Goal: Information Seeking & Learning: Check status

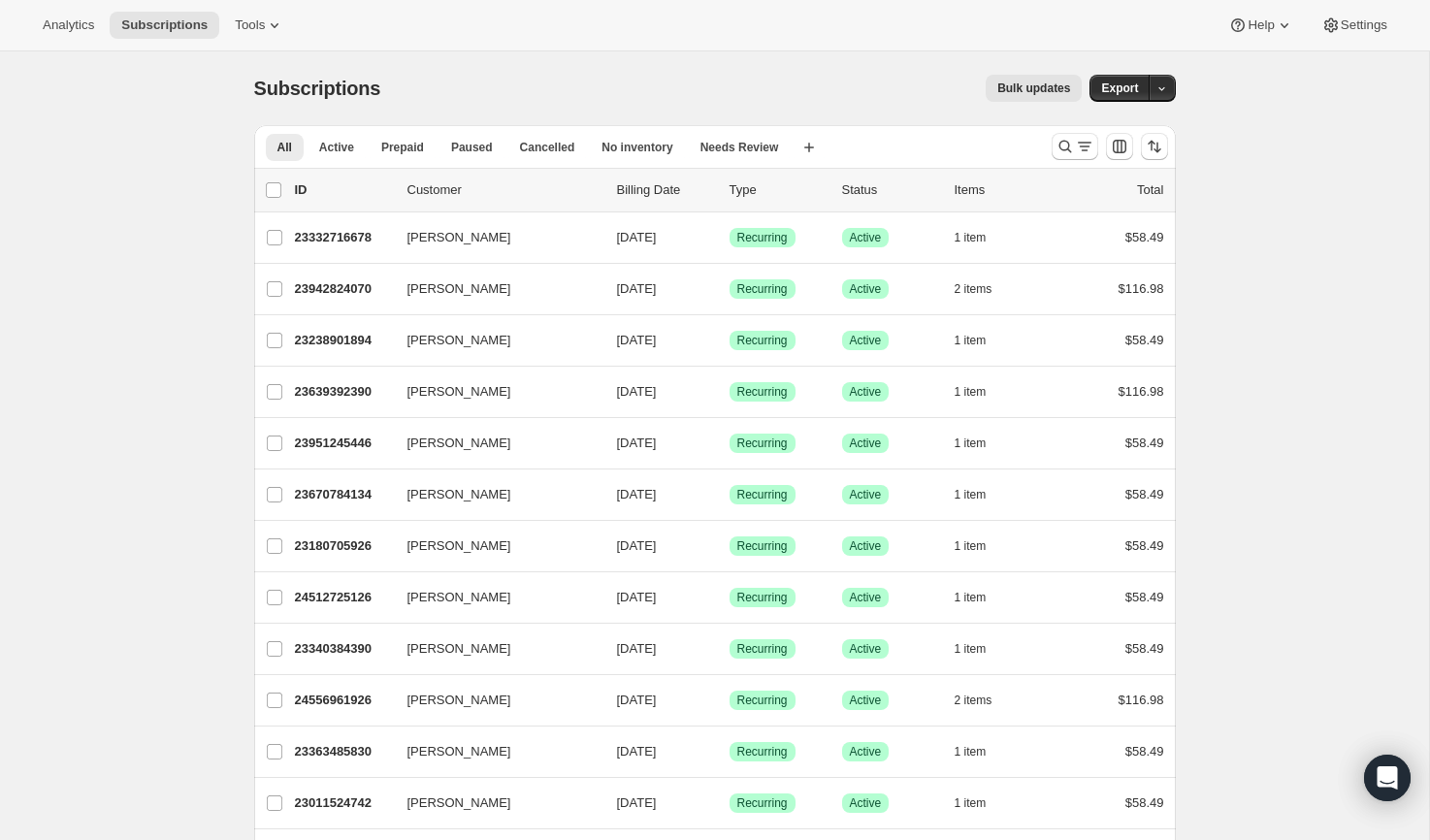
click at [633, 56] on div "Subscriptions. This page is ready Subscriptions Bulk updates More actions Bulk …" at bounding box center [715, 87] width 921 height 74
click at [1065, 143] on icon "Search and filter results" at bounding box center [1065, 147] width 20 height 20
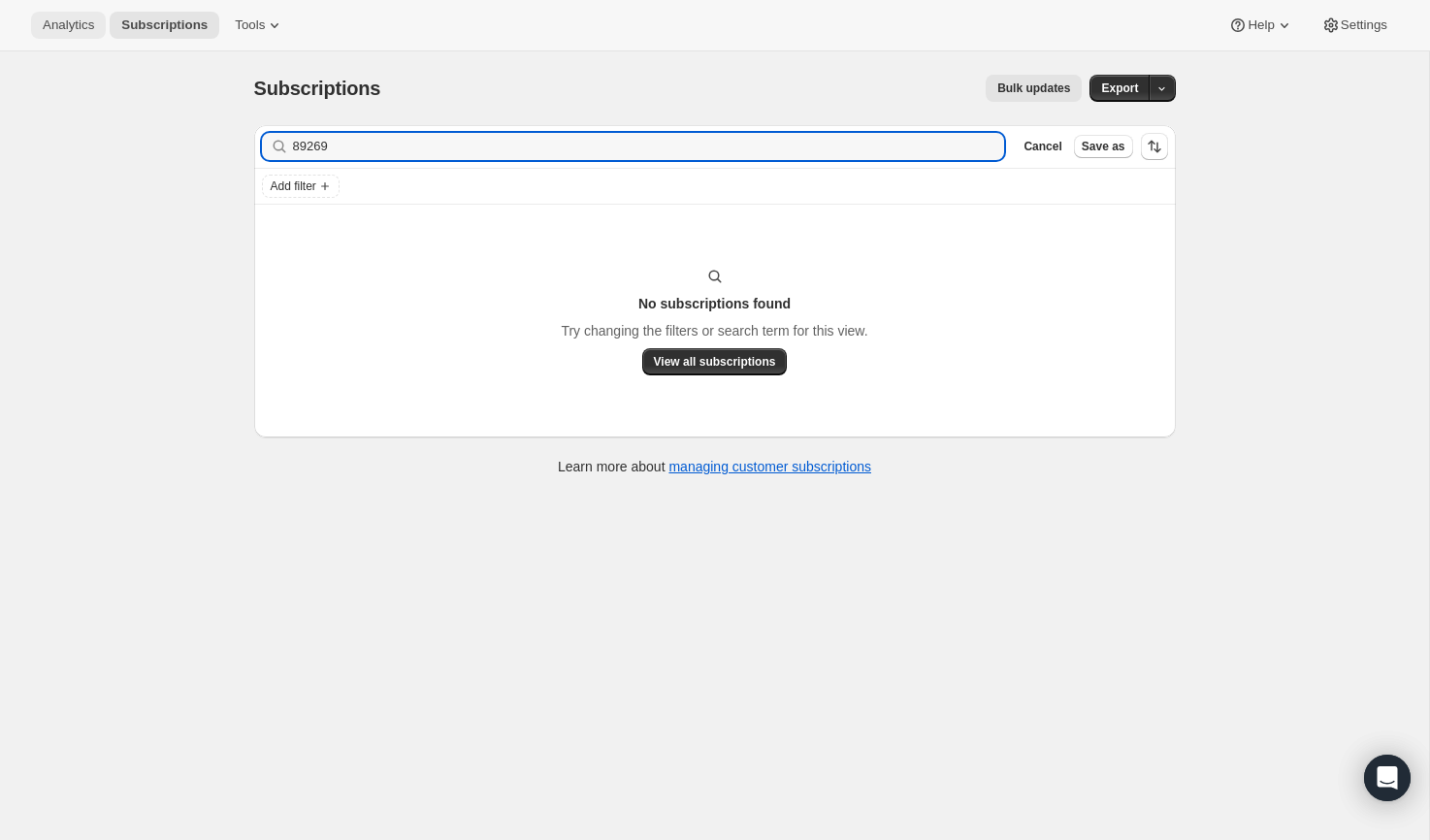
type input "89269"
click at [41, 19] on button "Analytics" at bounding box center [69, 25] width 74 height 27
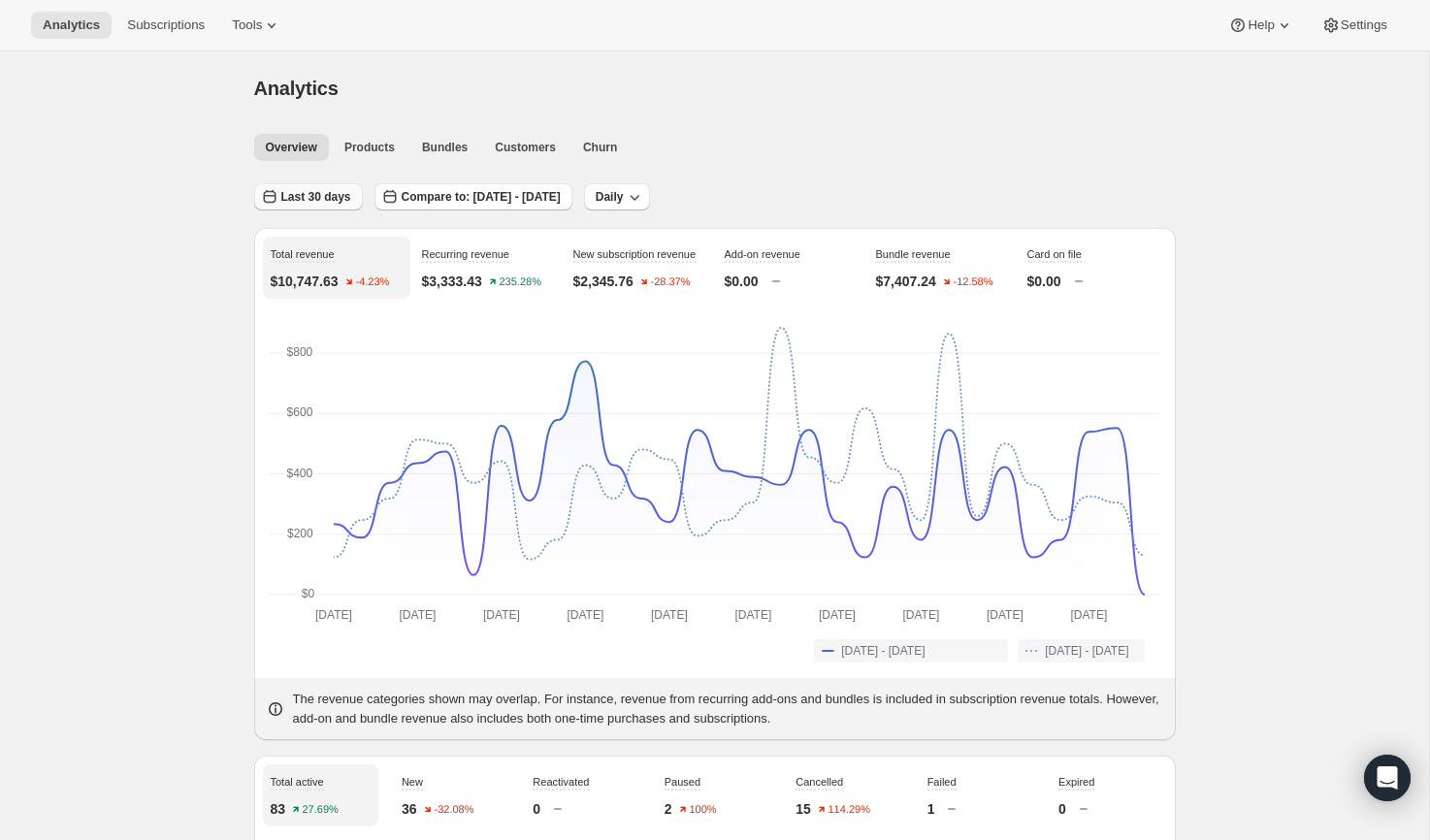
click at [330, 184] on button "Last 30 days" at bounding box center [308, 197] width 109 height 27
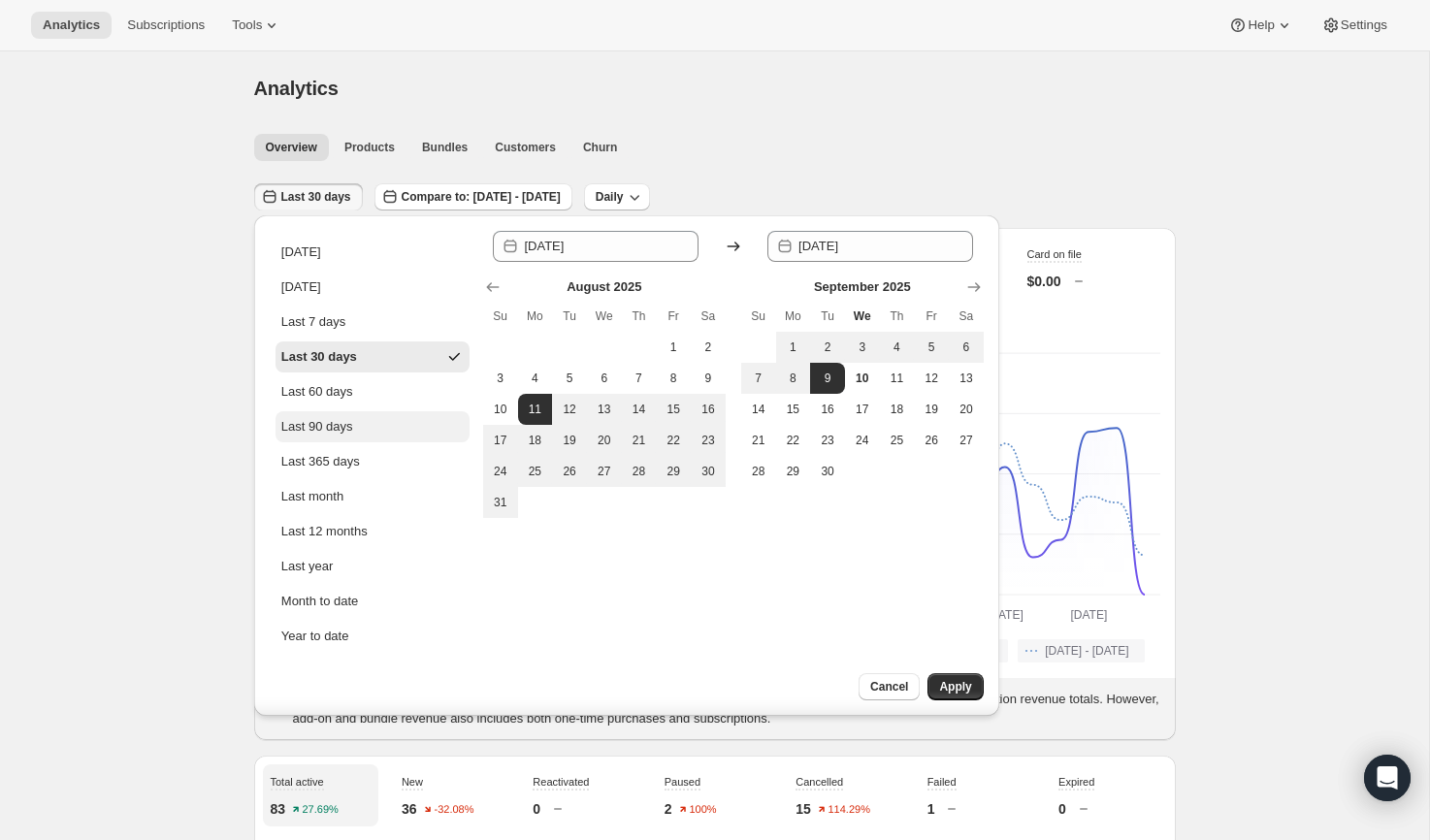
click at [362, 418] on button "Last 90 days" at bounding box center [372, 427] width 194 height 31
type input "2025-06-12"
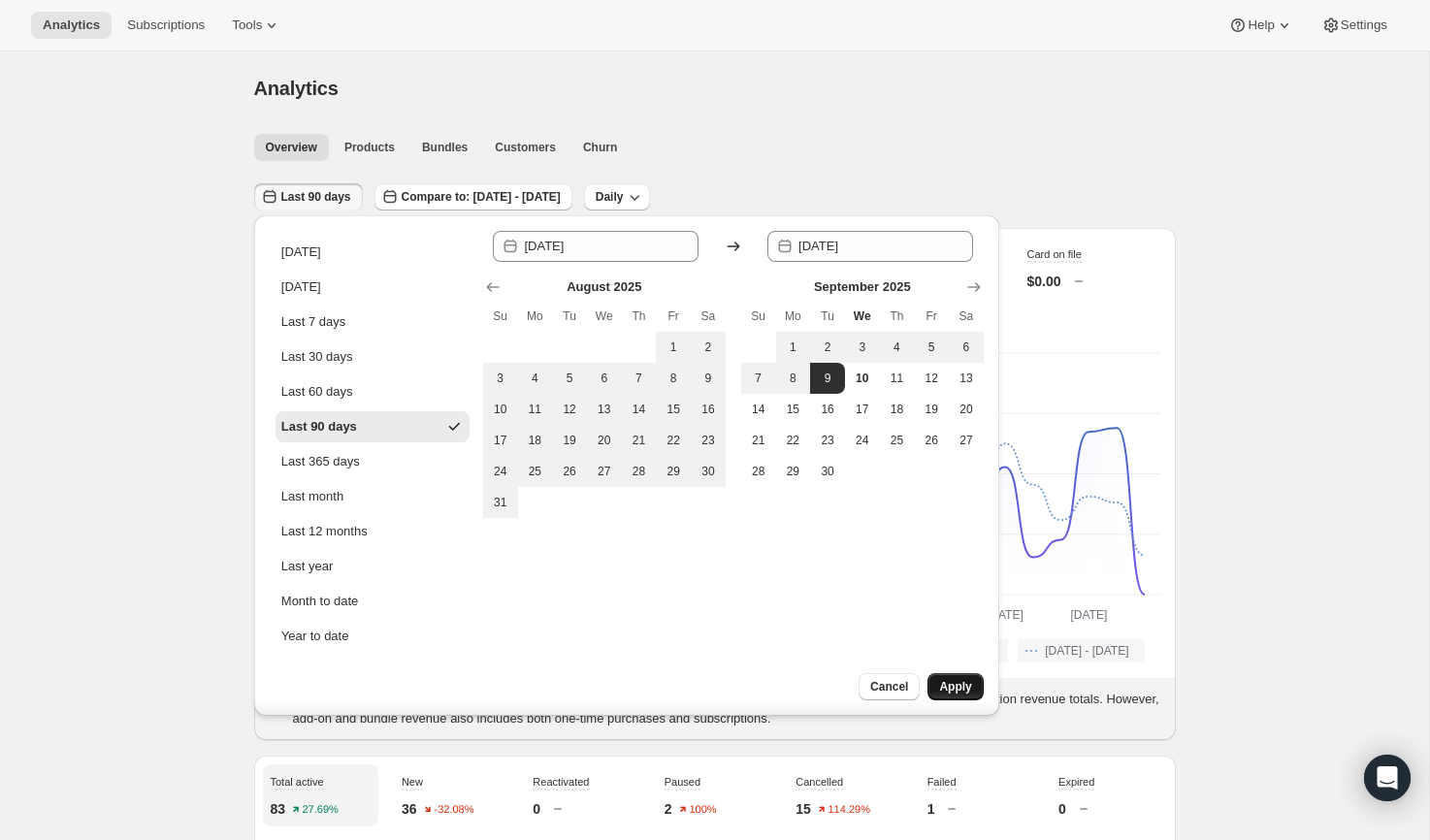
click at [940, 688] on span "Apply" at bounding box center [955, 687] width 32 height 16
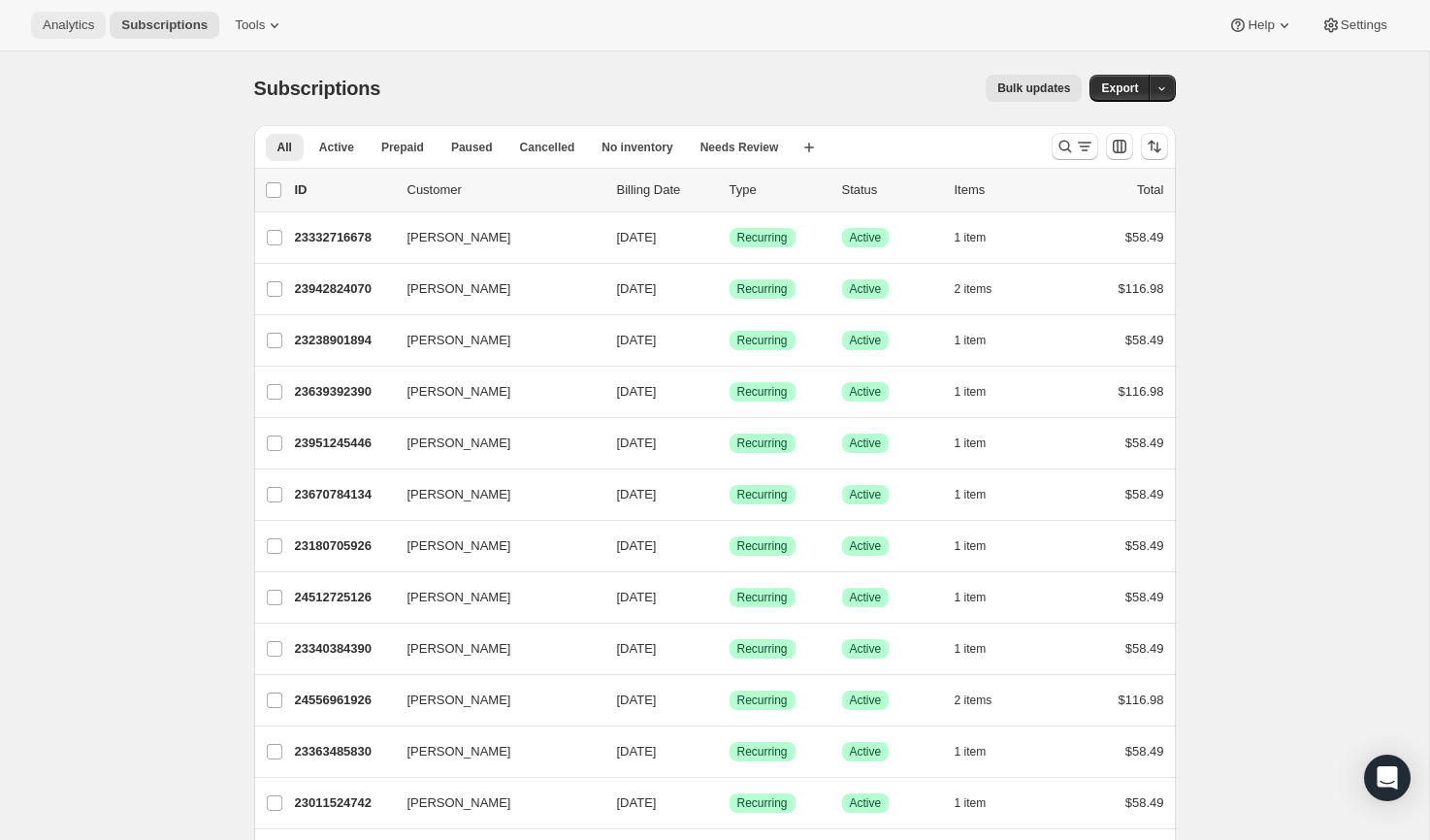
click at [34, 25] on button "Analytics" at bounding box center [69, 25] width 74 height 27
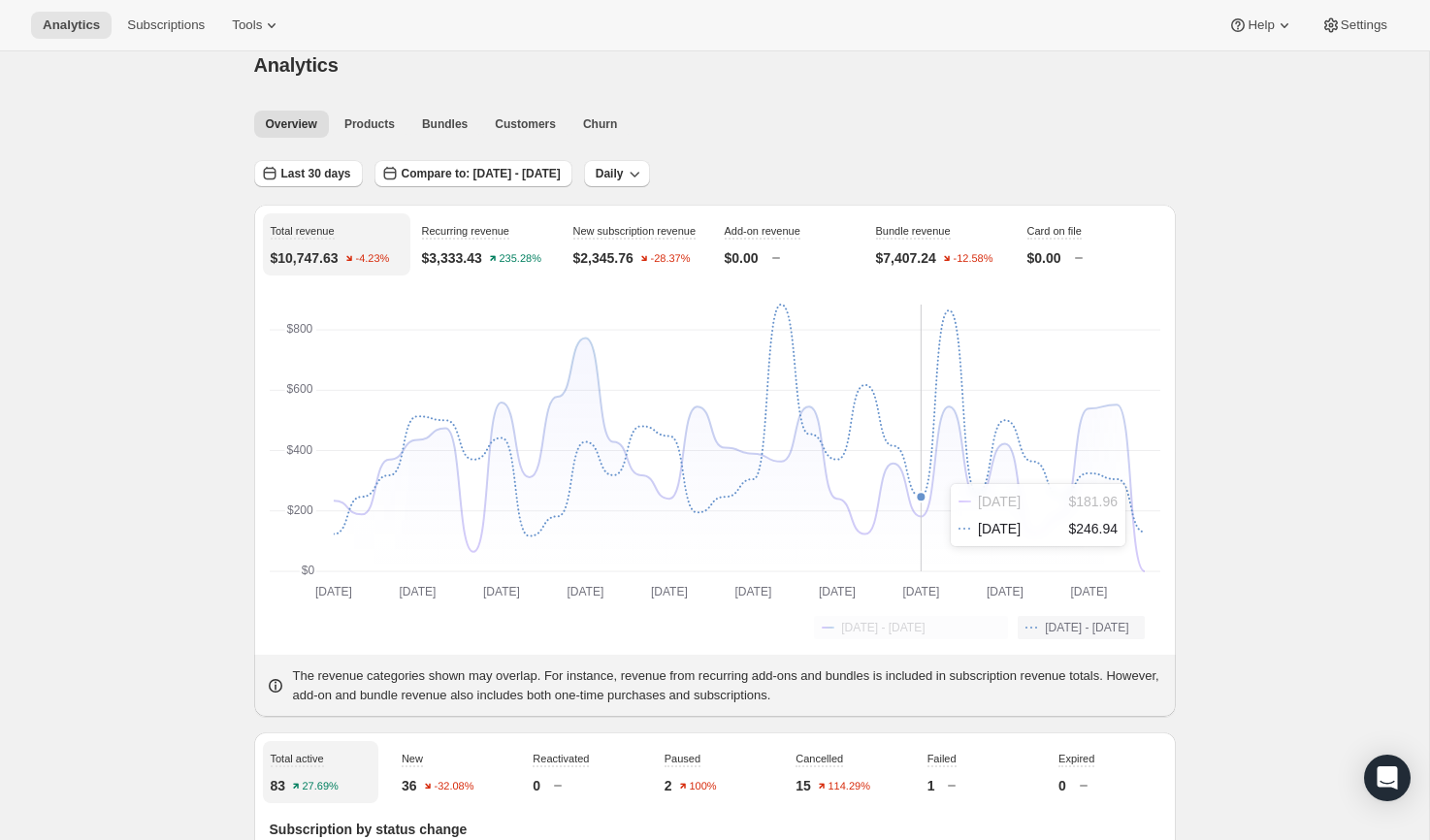
scroll to position [97, 0]
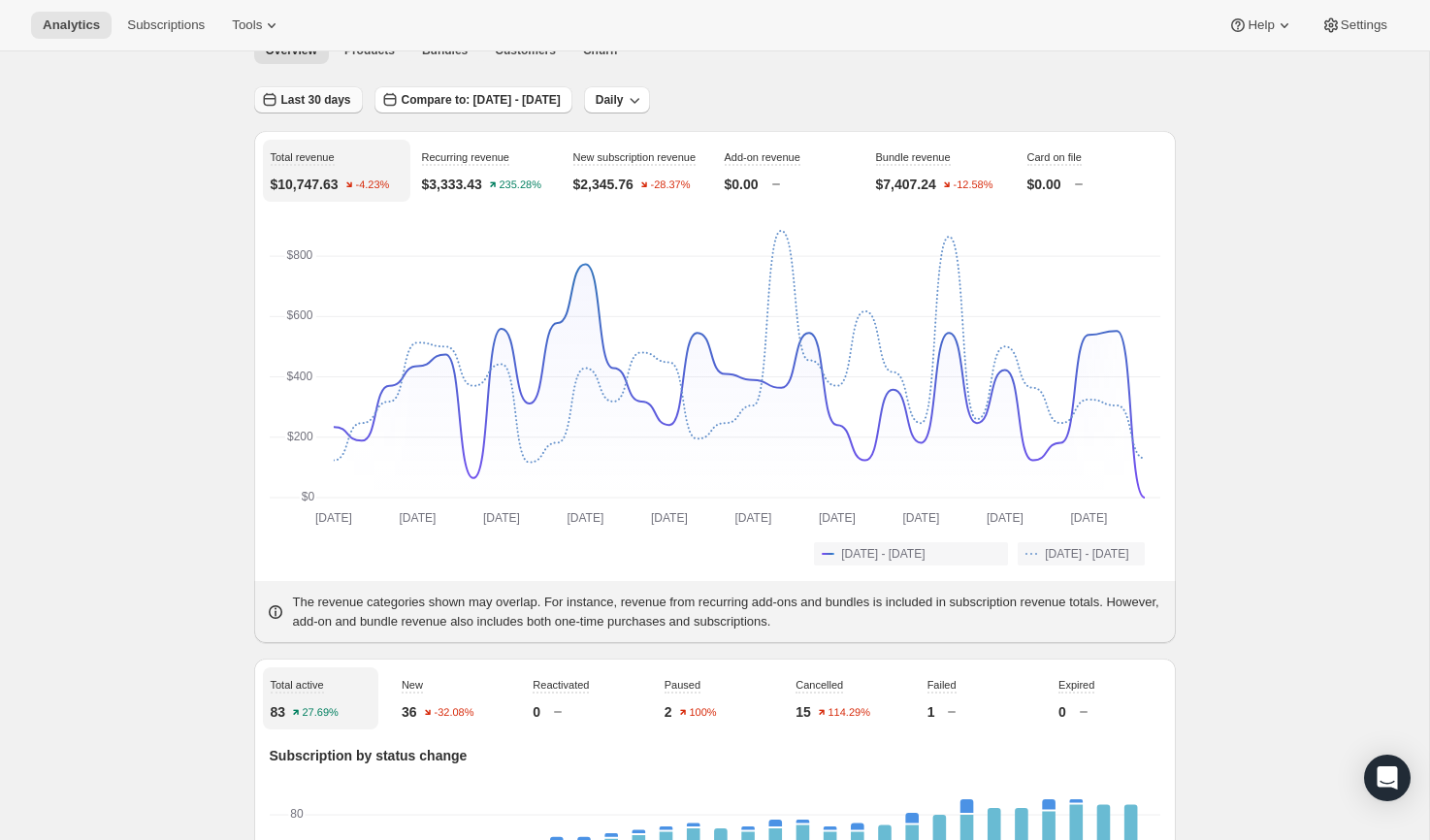
click at [323, 101] on span "Last 30 days" at bounding box center [316, 100] width 70 height 16
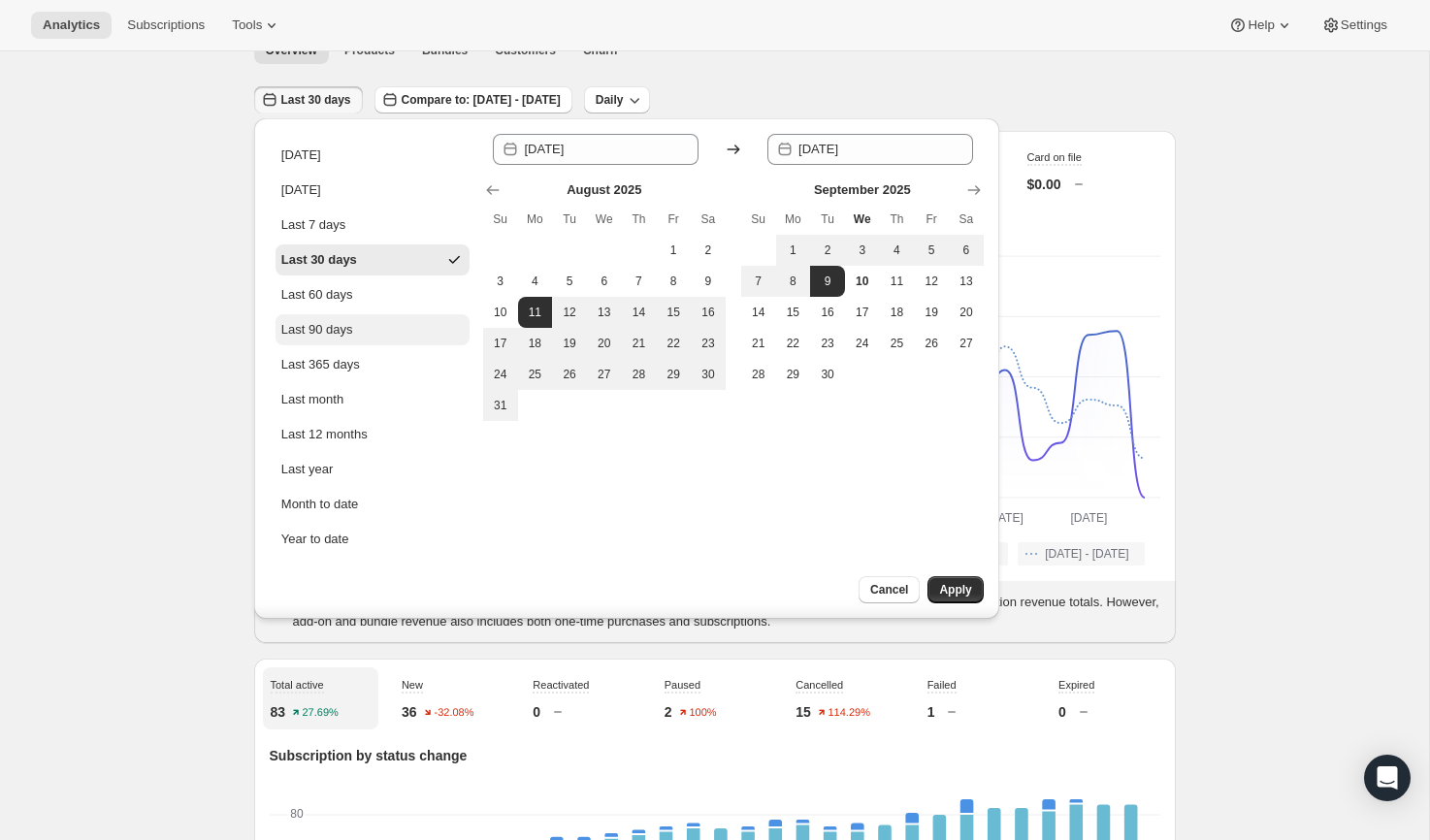
click at [344, 328] on div "Last 90 days" at bounding box center [317, 330] width 72 height 20
type input "2025-06-12"
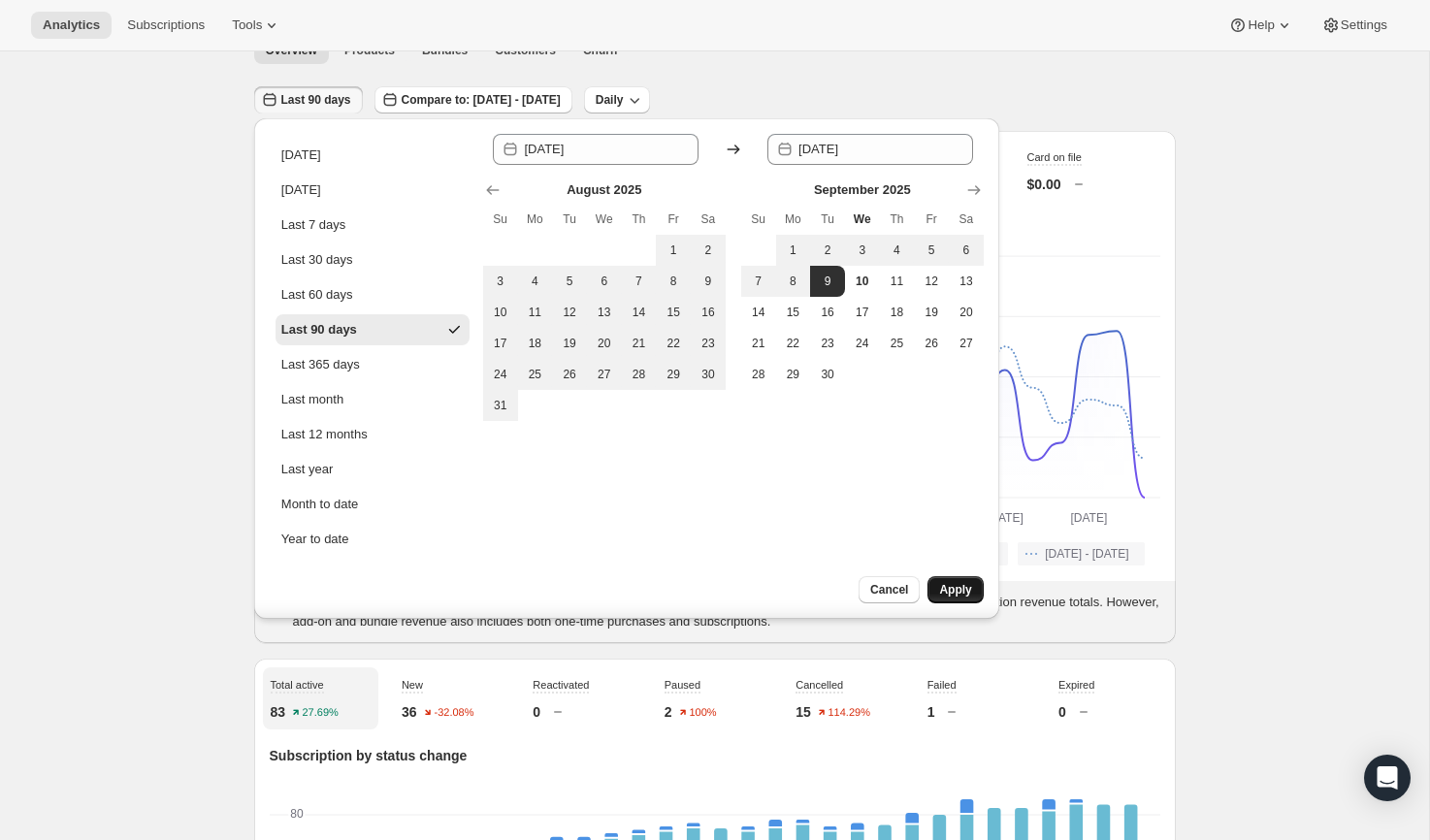
click at [949, 584] on span "Apply" at bounding box center [955, 590] width 32 height 16
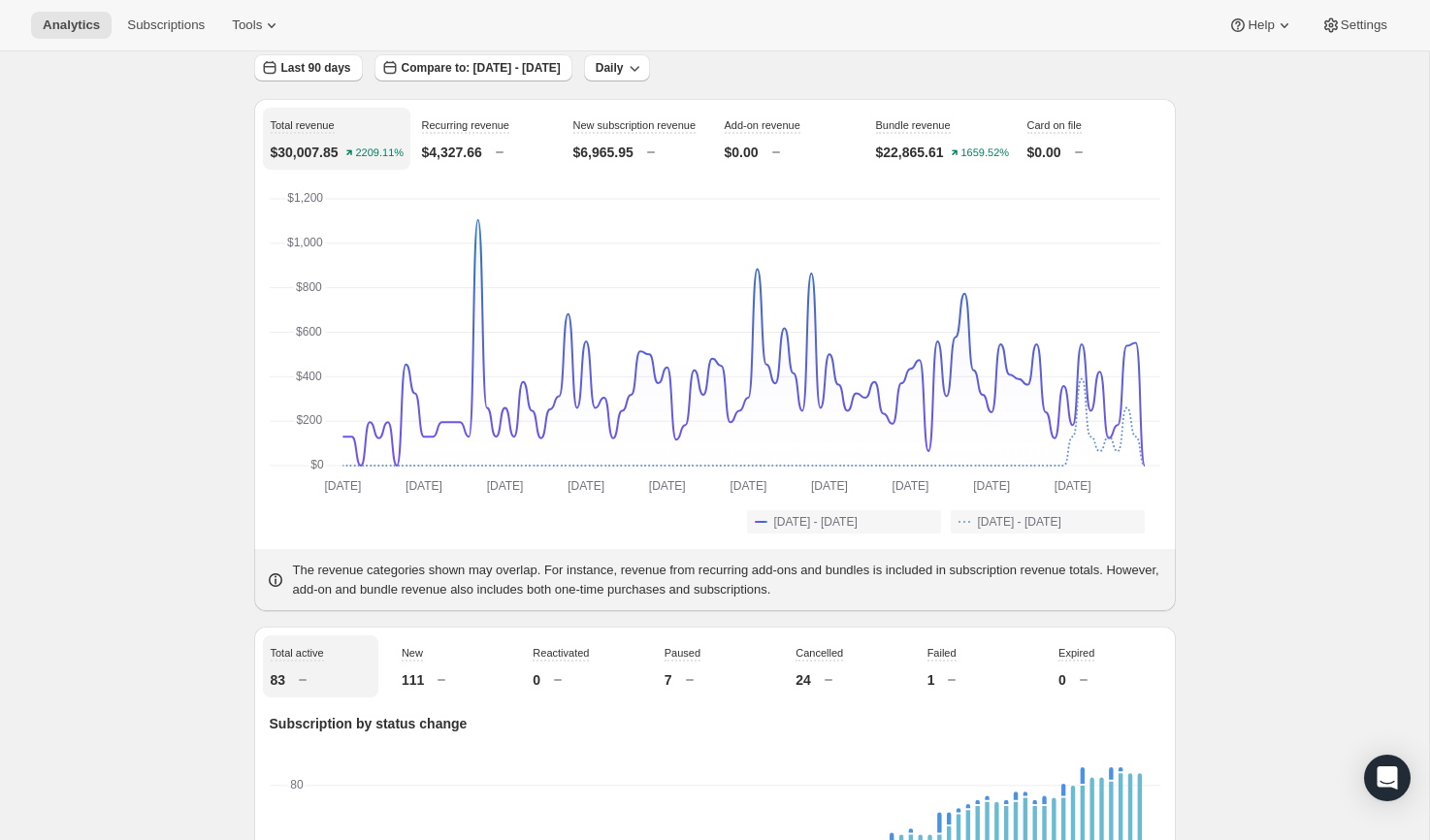
scroll to position [103, 0]
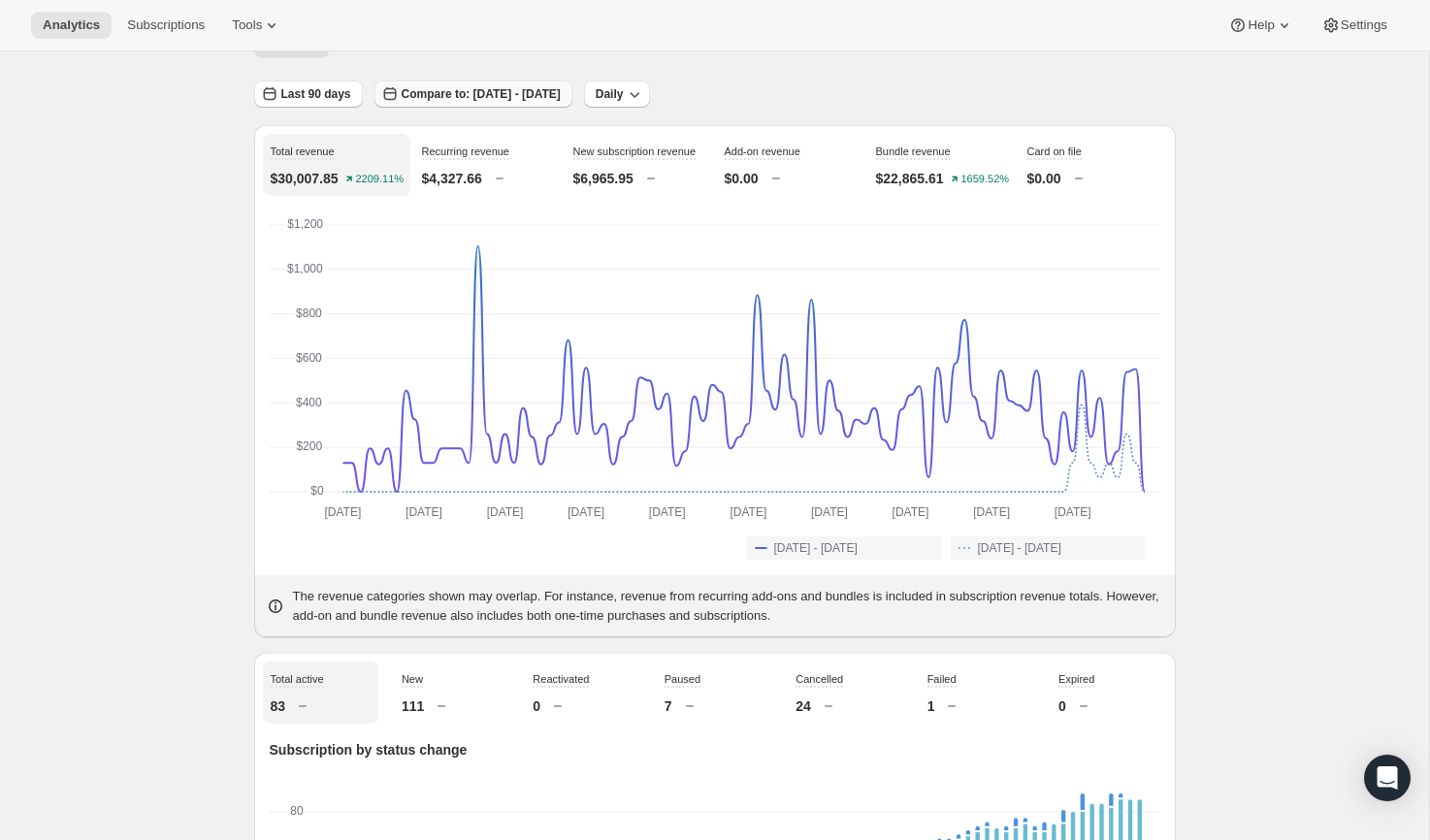
click at [561, 96] on span "Compare to: Mar 14, 2025 - Jun 11, 2025" at bounding box center [481, 94] width 159 height 16
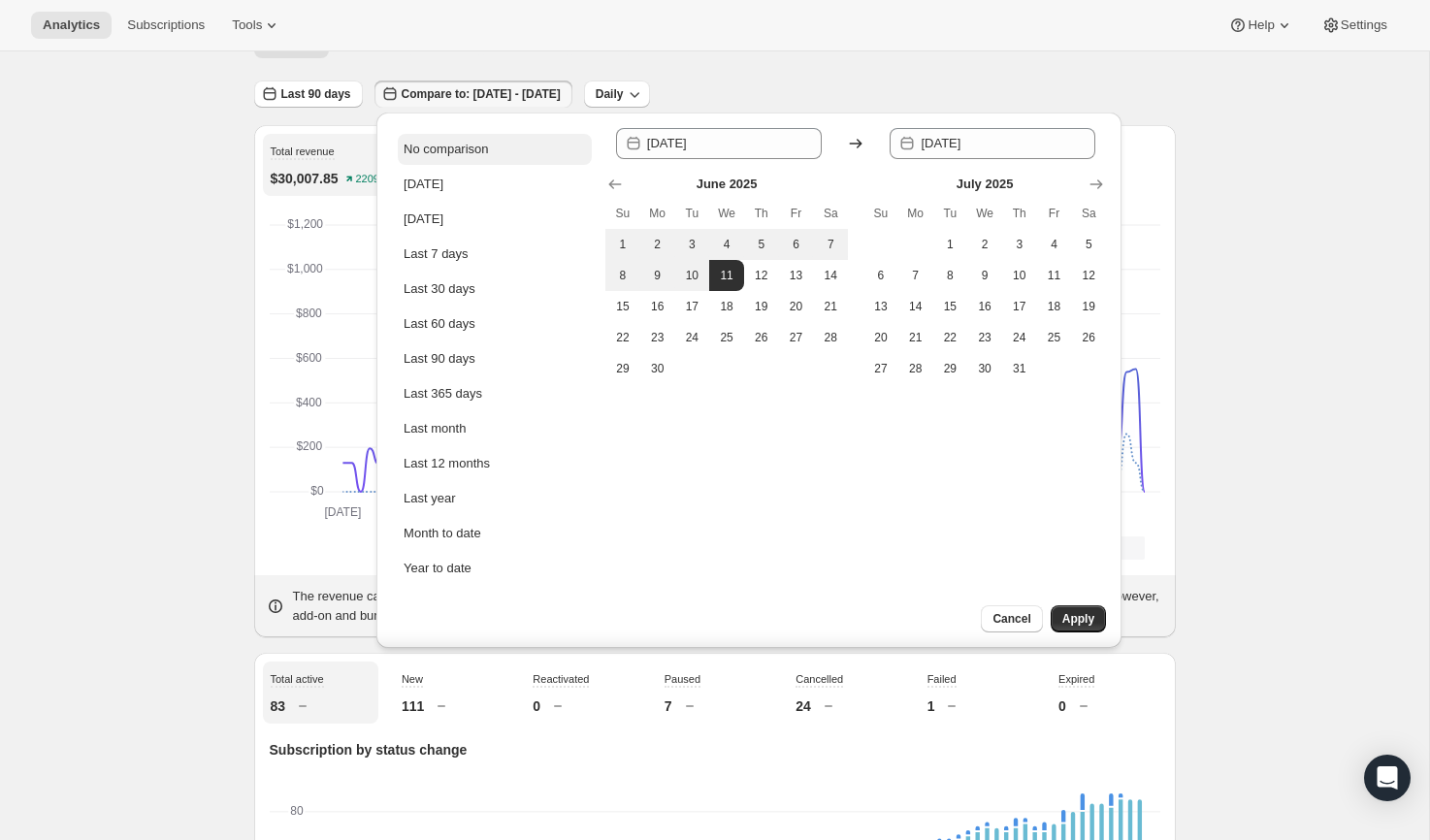
click at [524, 149] on button "No comparison" at bounding box center [495, 150] width 194 height 31
type input "2025-09-10"
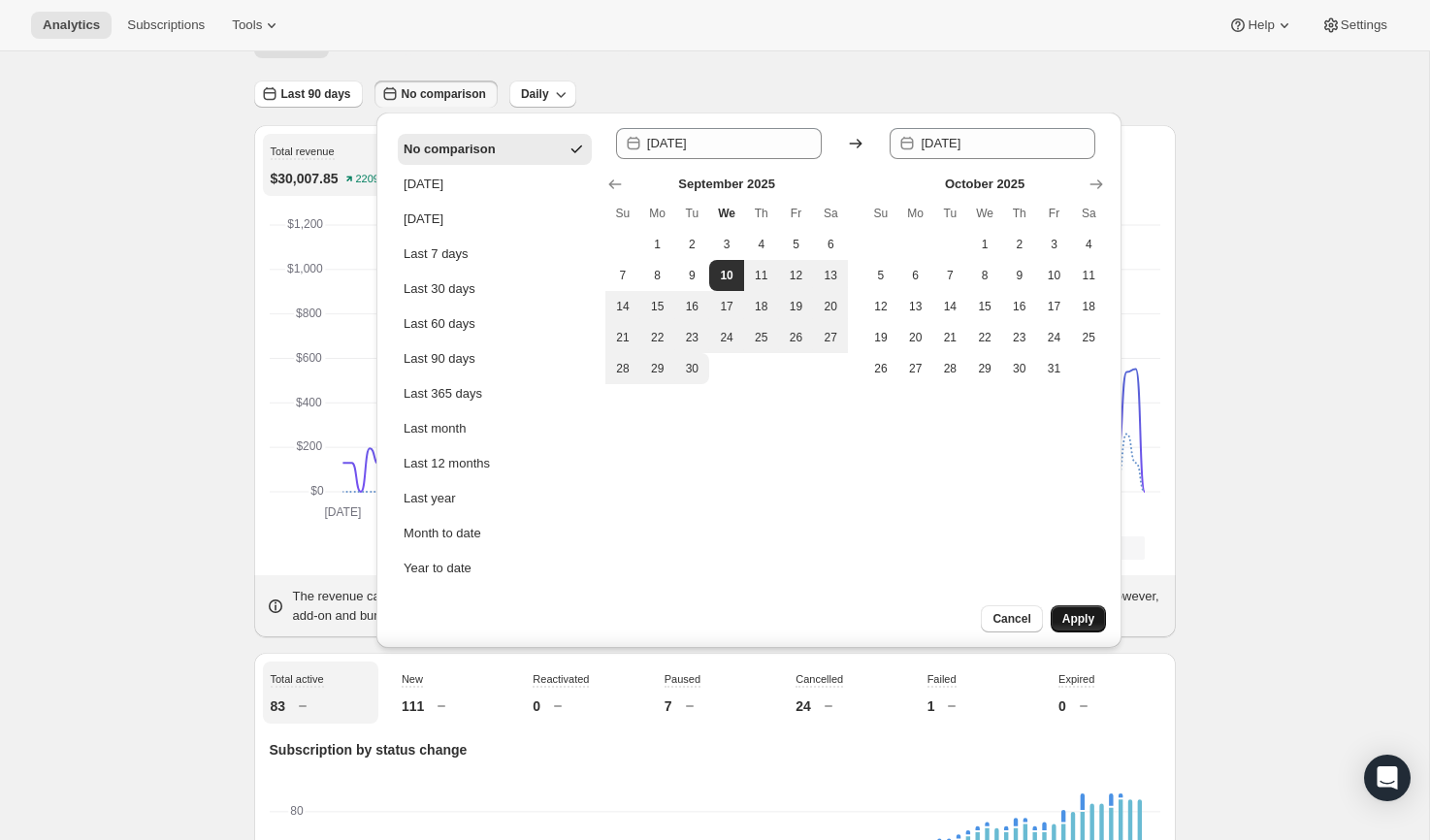
click at [1089, 627] on button "Apply" at bounding box center [1078, 619] width 55 height 27
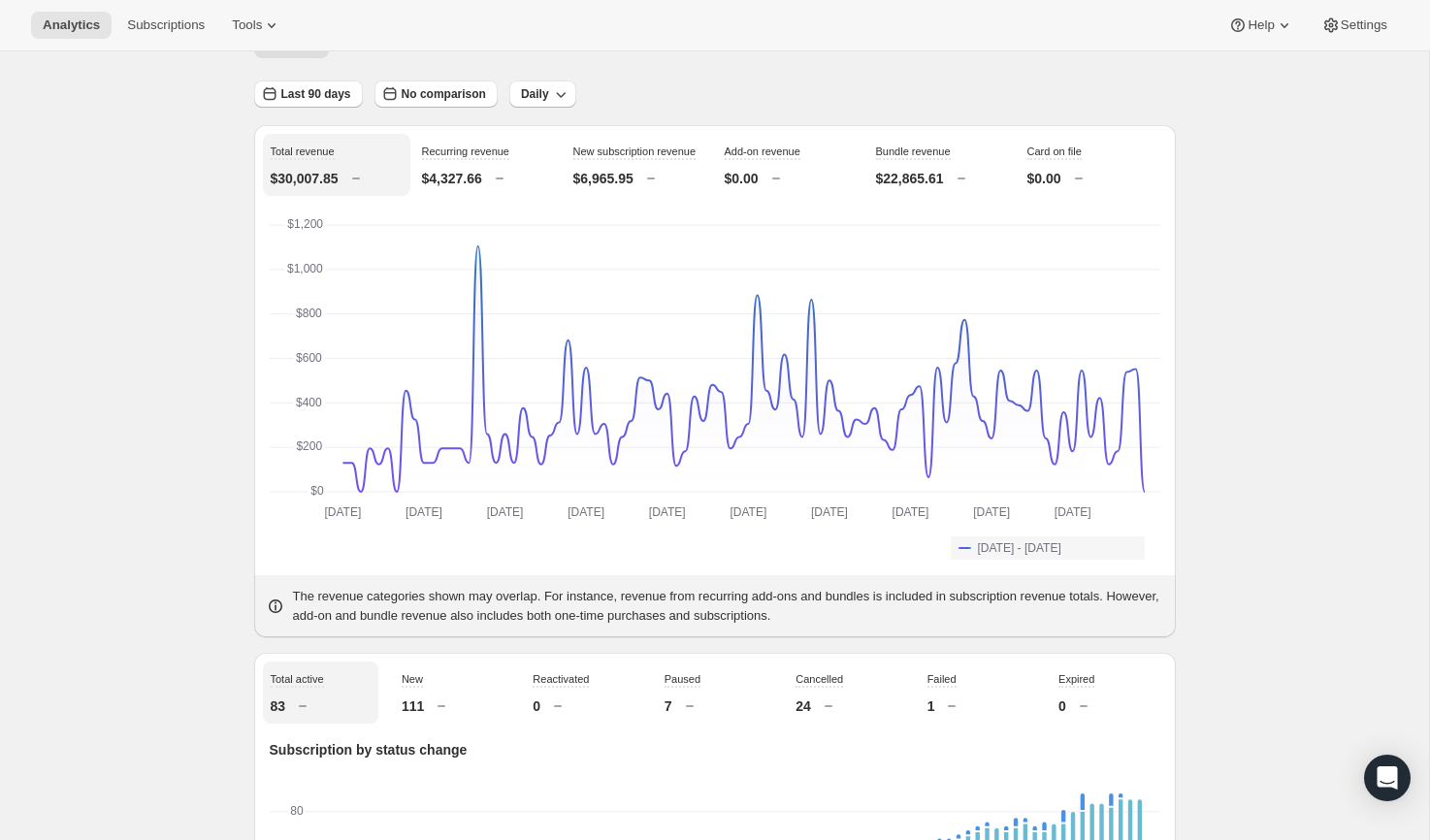
click at [456, 97] on span "No comparison" at bounding box center [444, 94] width 84 height 16
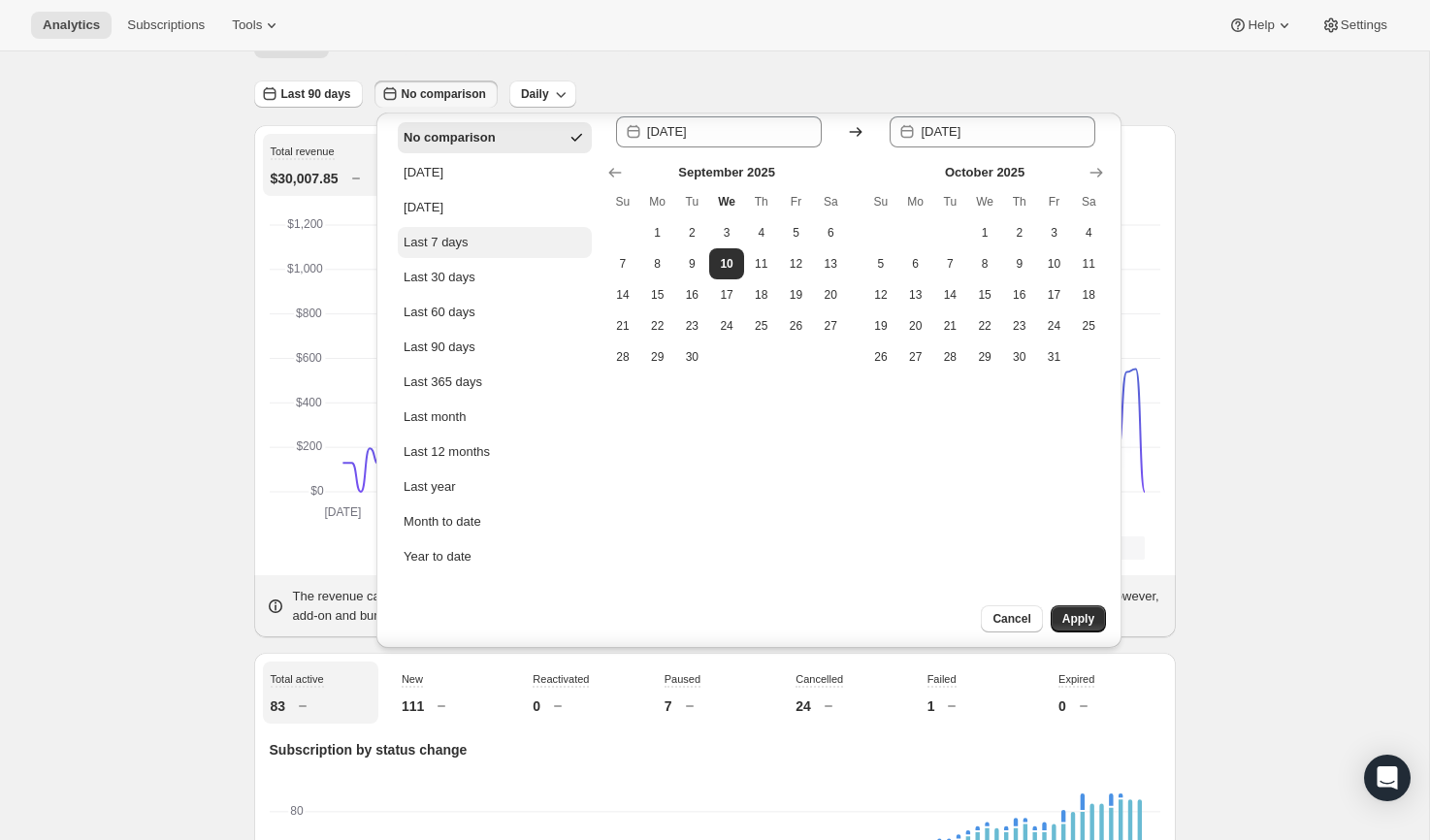
scroll to position [12, 0]
click at [993, 618] on span "Cancel" at bounding box center [1011, 619] width 38 height 16
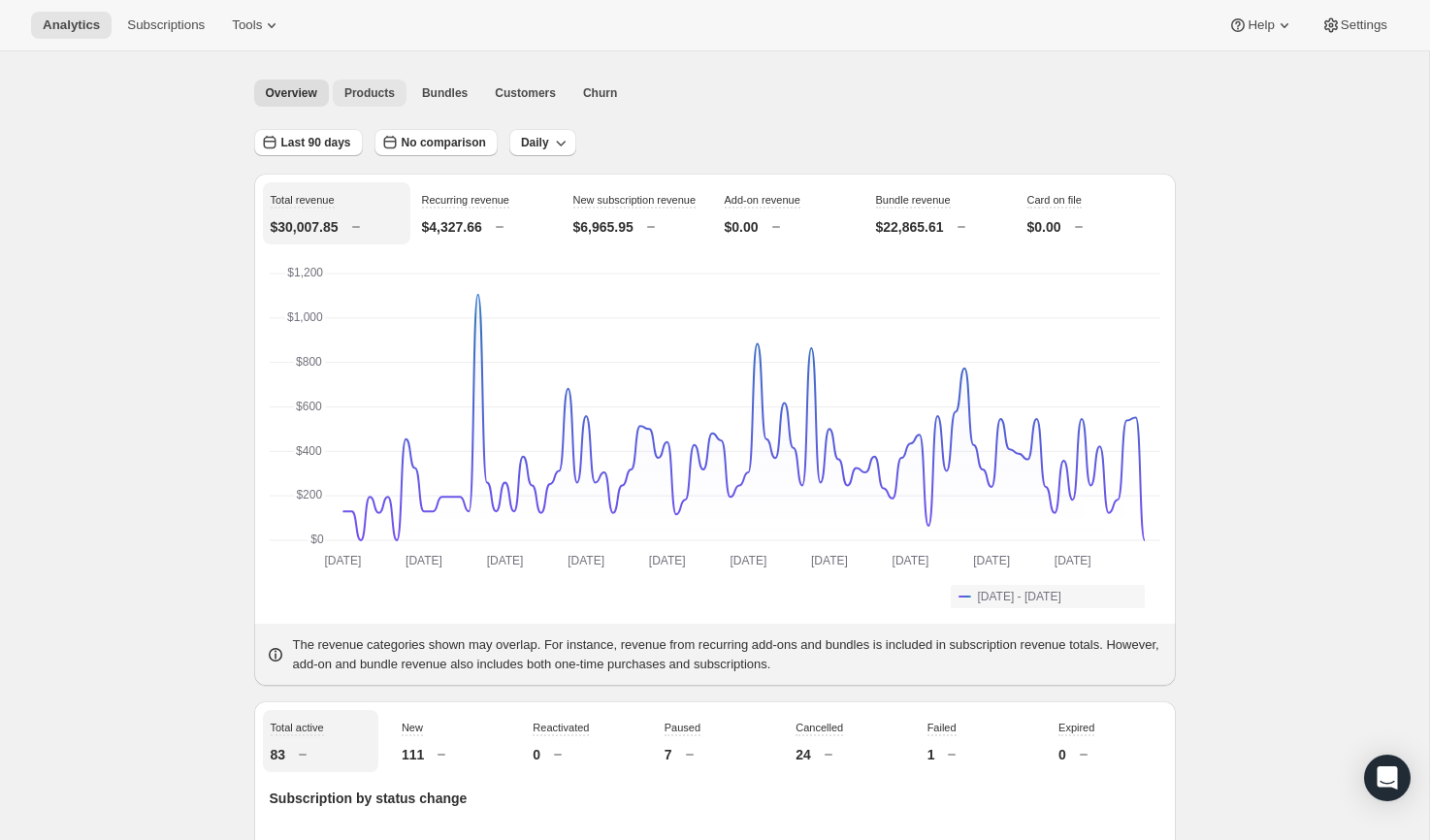
scroll to position [42, 0]
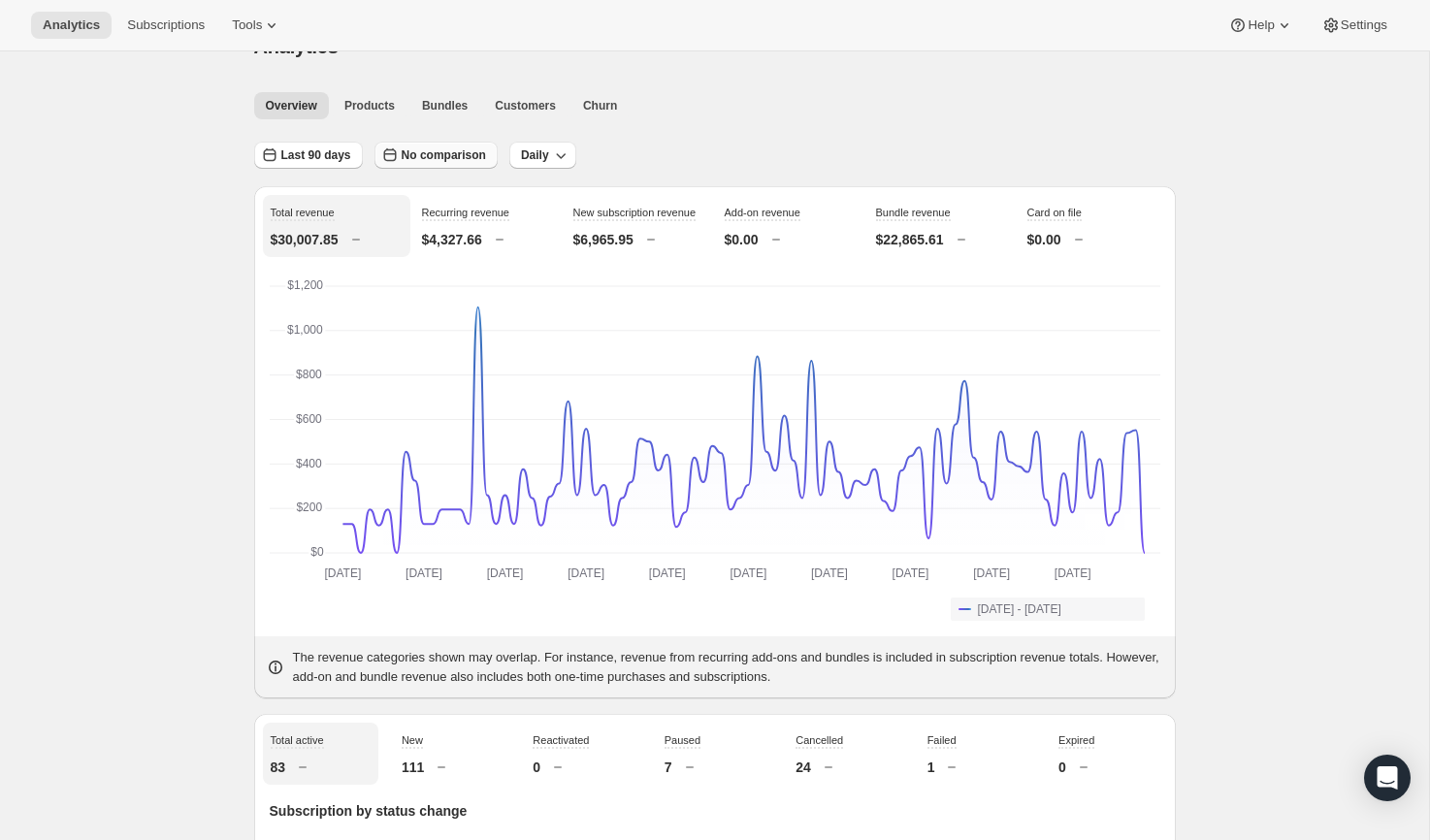
click at [428, 158] on span "No comparison" at bounding box center [444, 155] width 84 height 16
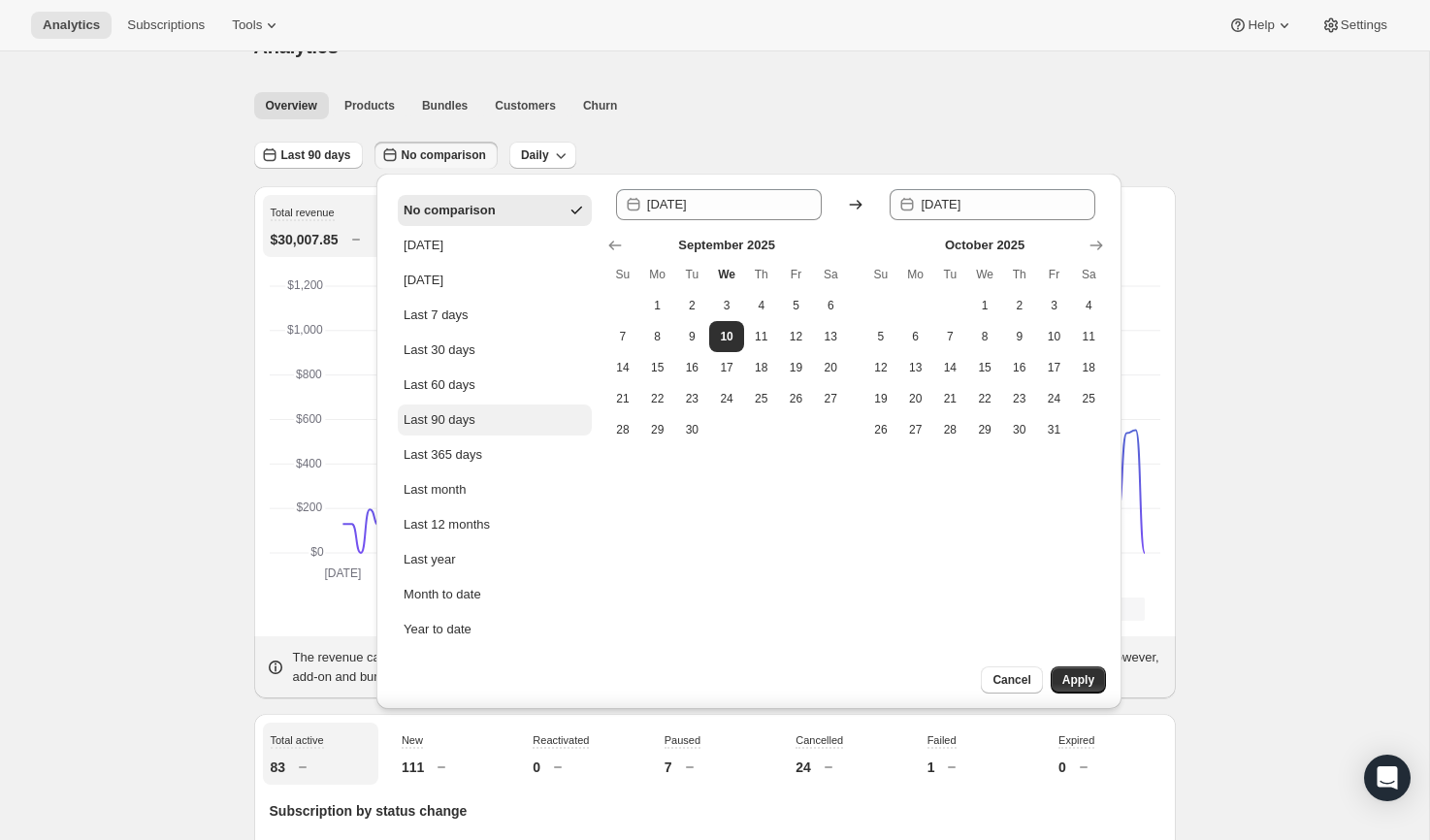
click at [499, 432] on button "Last 90 days" at bounding box center [495, 420] width 194 height 31
type input "2025-06-12"
type input "2025-09-09"
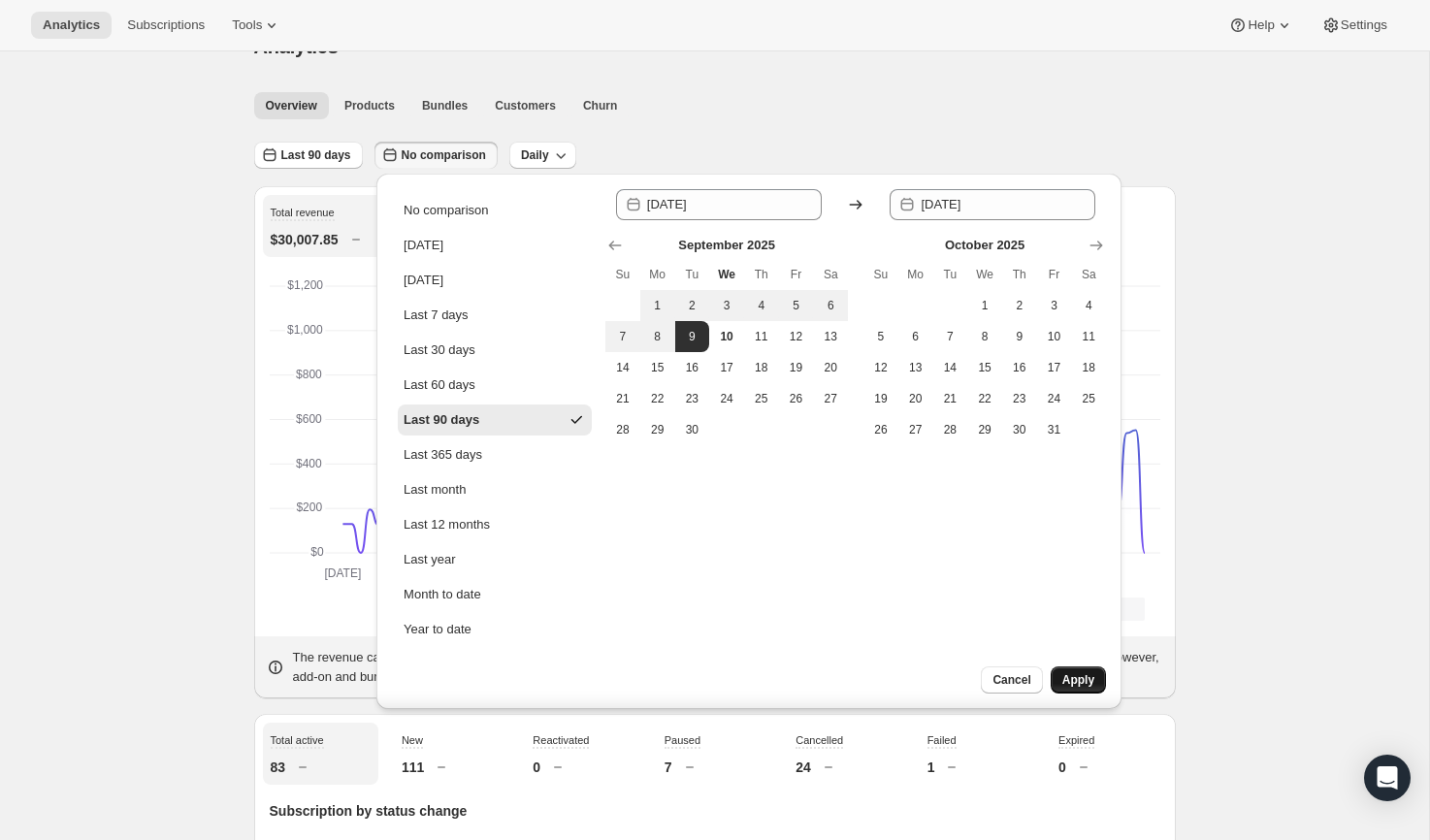
click at [1074, 684] on span "Apply" at bounding box center [1078, 680] width 32 height 16
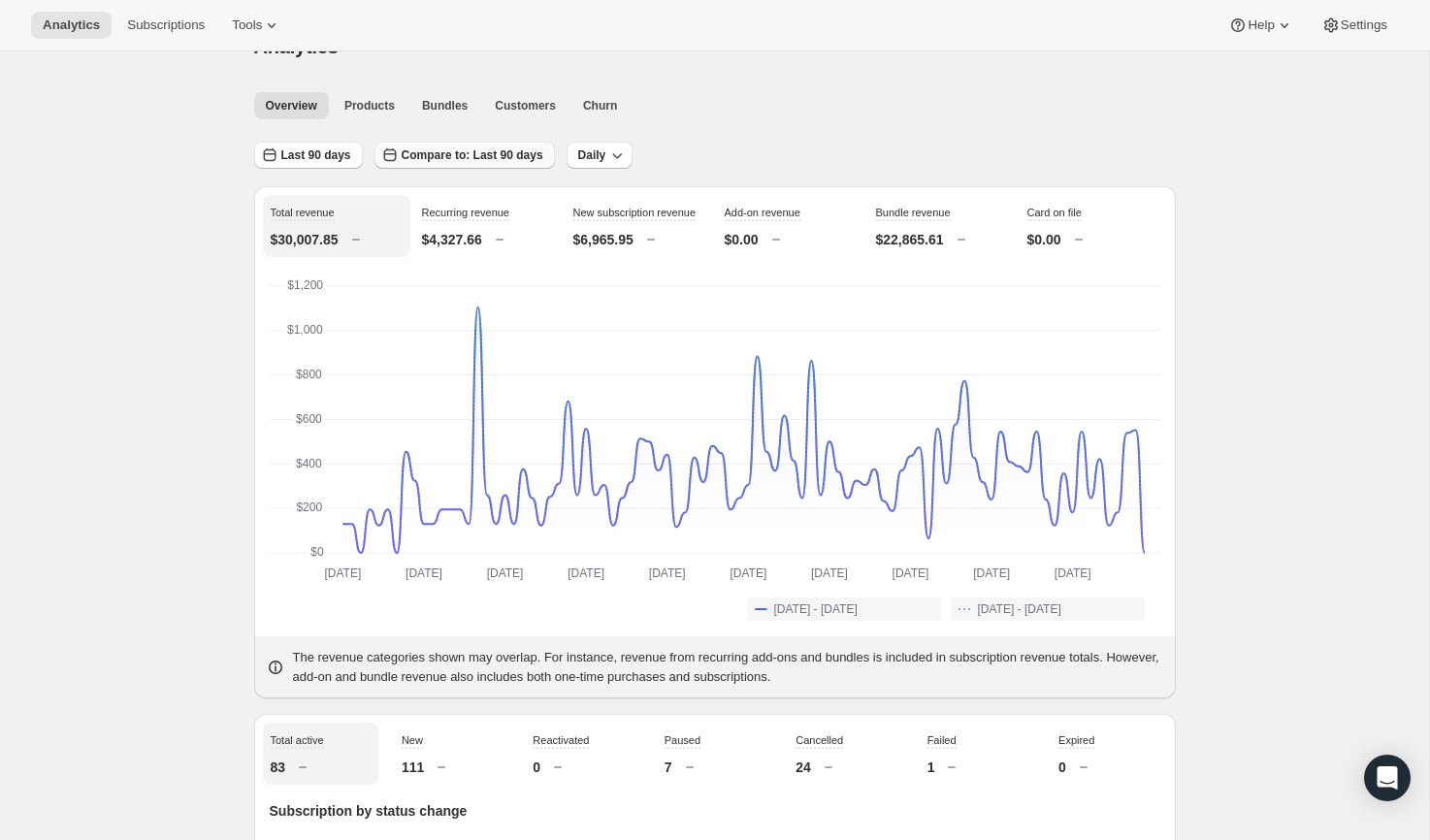
click at [477, 154] on span "Compare to: Last 90 days" at bounding box center [472, 155] width 142 height 16
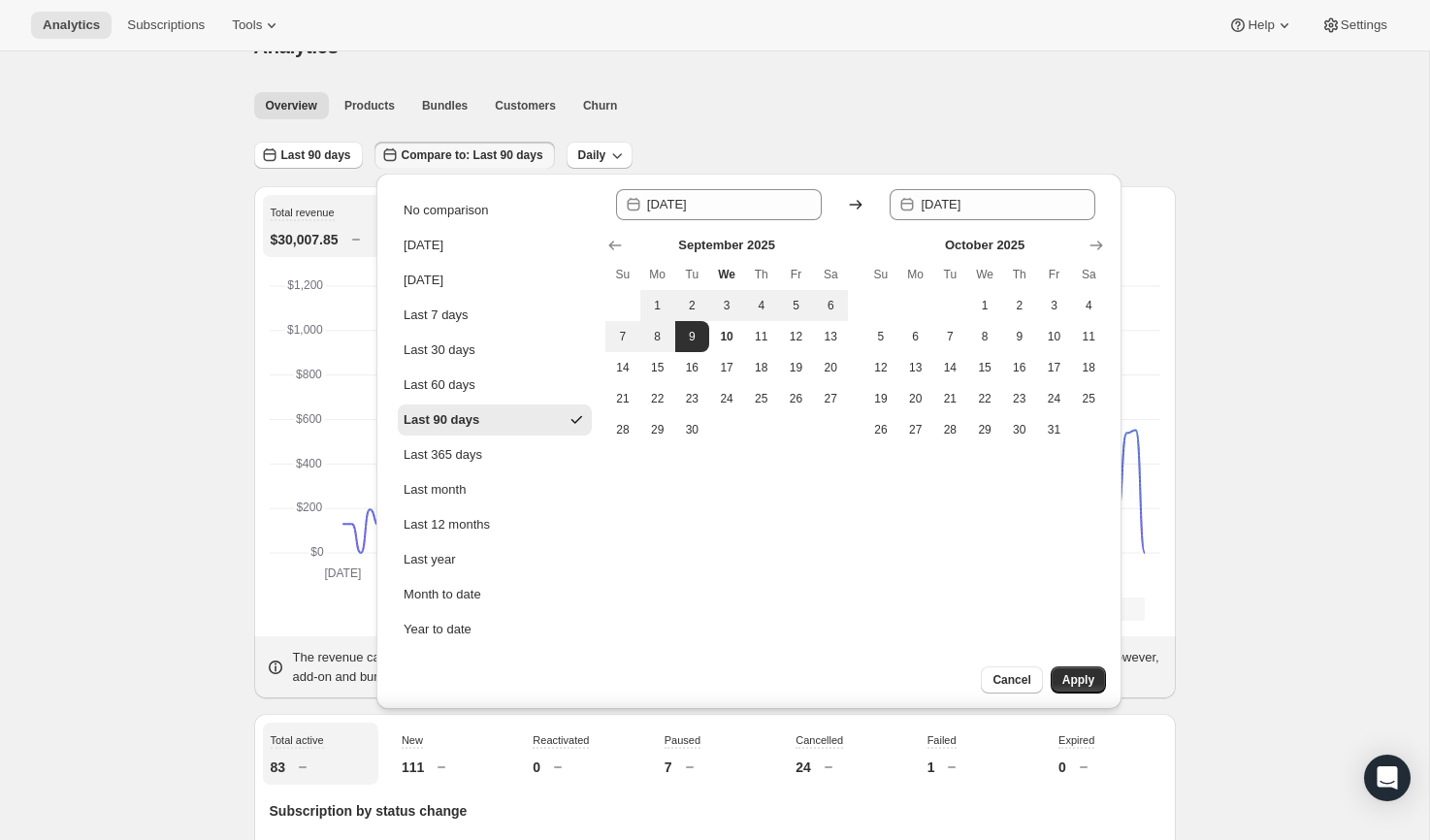
scroll to position [0, 0]
click at [469, 576] on ul "No comparison Today Yesterday Last 7 days Last 30 days Last 60 days Last 90 day…" at bounding box center [495, 420] width 194 height 450
click at [469, 568] on button "Last year" at bounding box center [495, 560] width 194 height 31
type input "2024-01-01"
type input "2024-12-31"
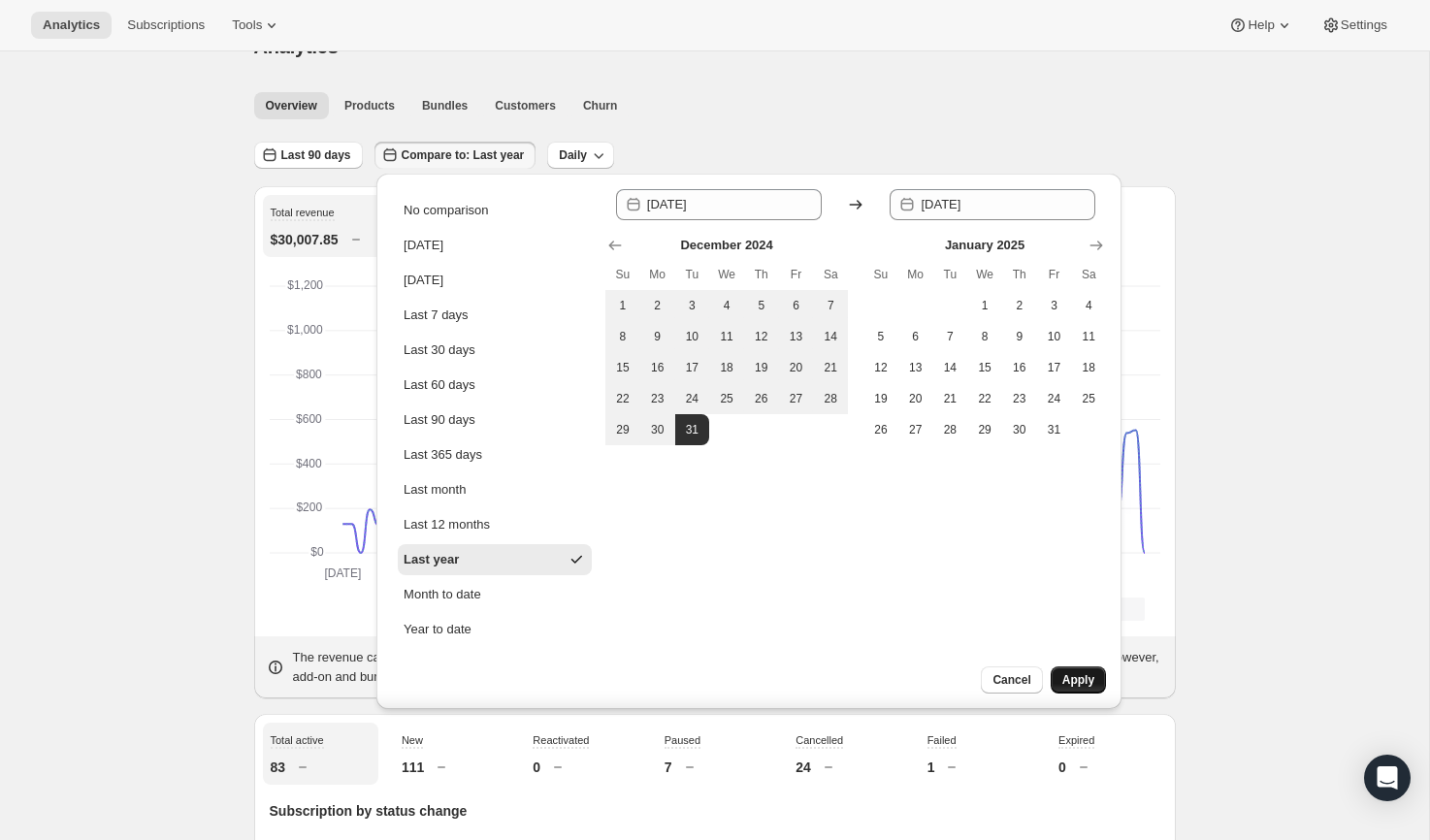
click at [1078, 681] on span "Apply" at bounding box center [1078, 680] width 32 height 16
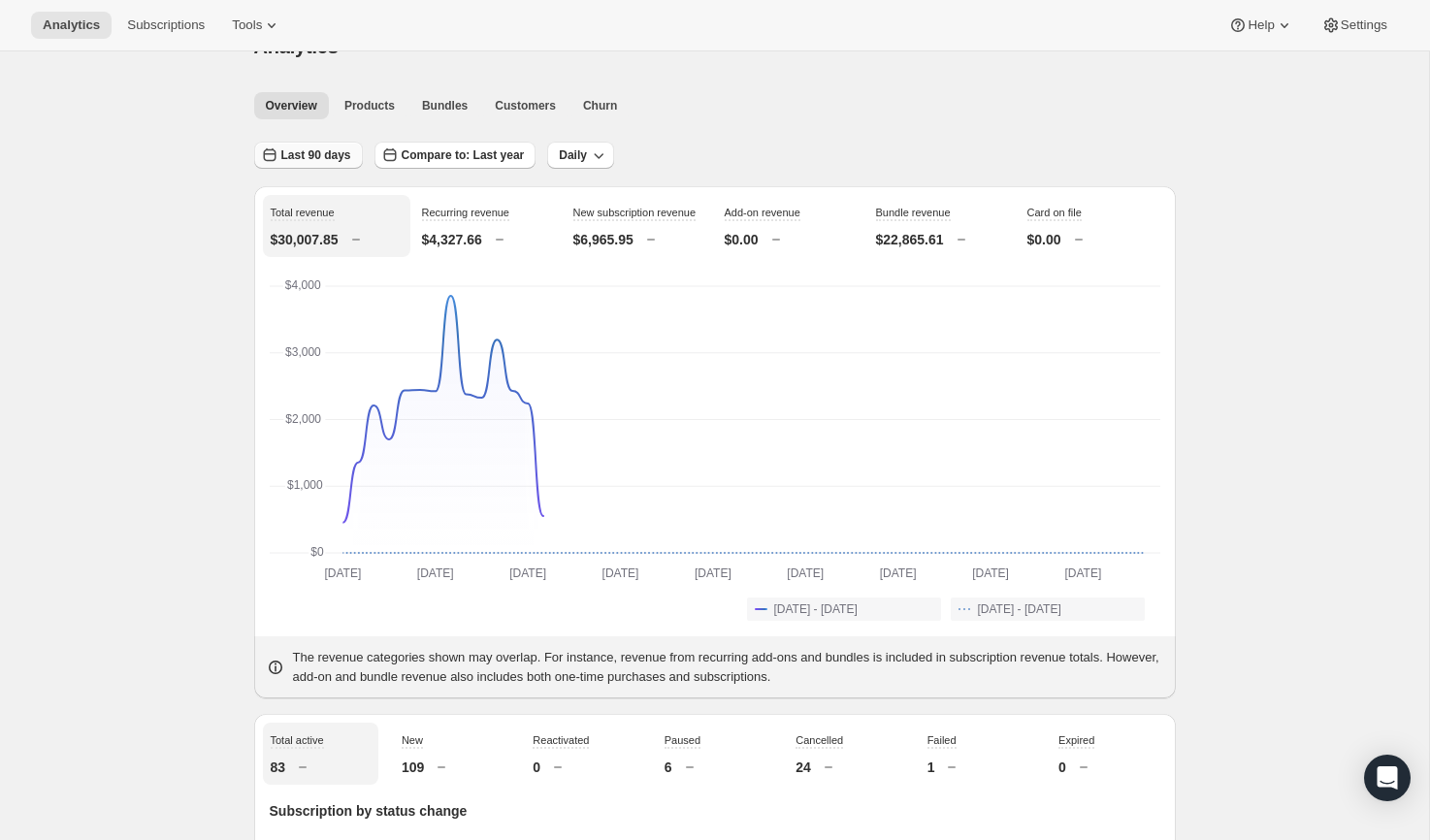
click at [338, 159] on span "Last 90 days" at bounding box center [316, 155] width 70 height 16
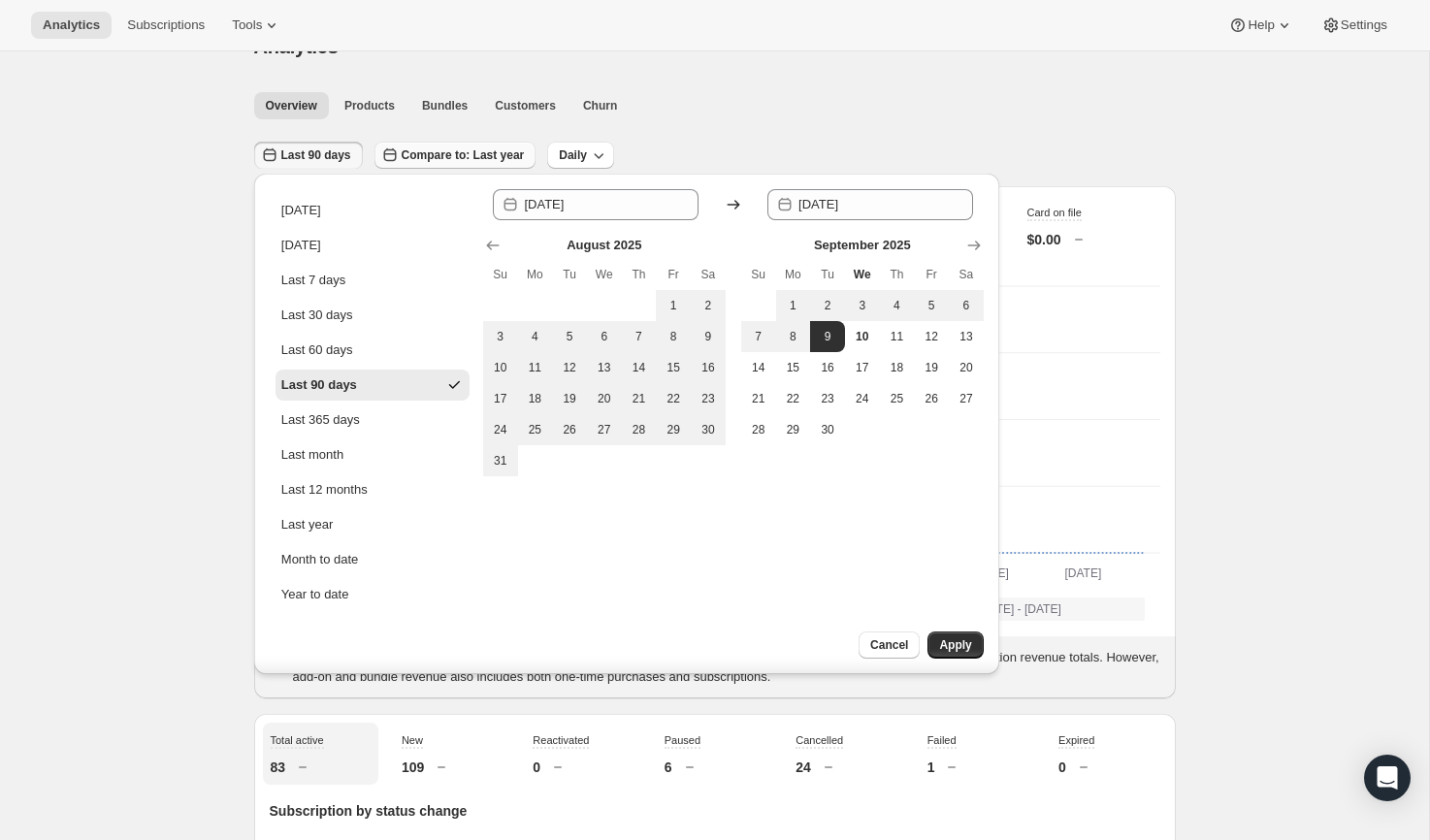
click at [474, 142] on button "Compare to: Last year" at bounding box center [455, 156] width 162 height 27
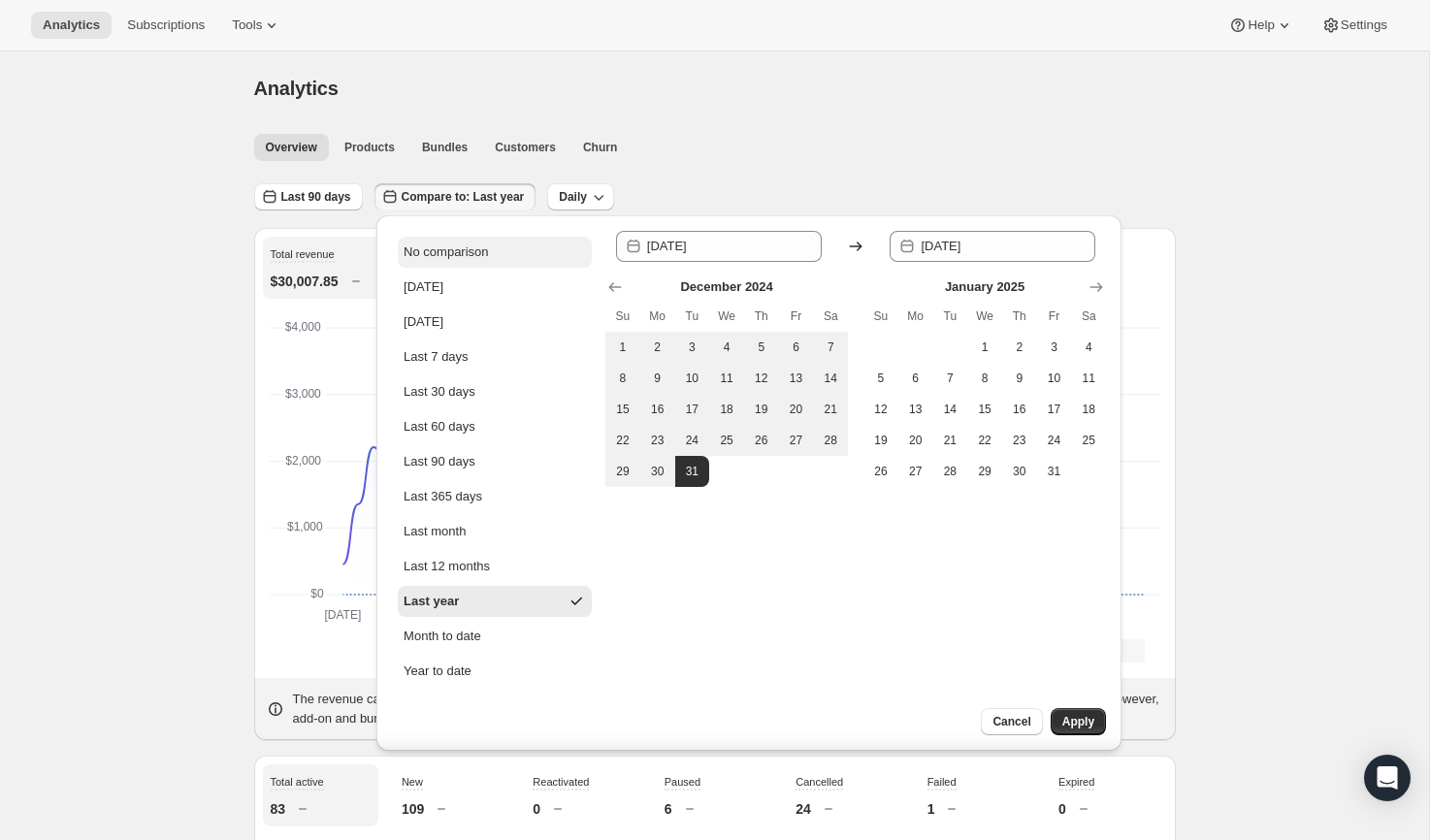
click at [468, 258] on div "No comparison" at bounding box center [446, 252] width 84 height 20
type input "2025-09-10"
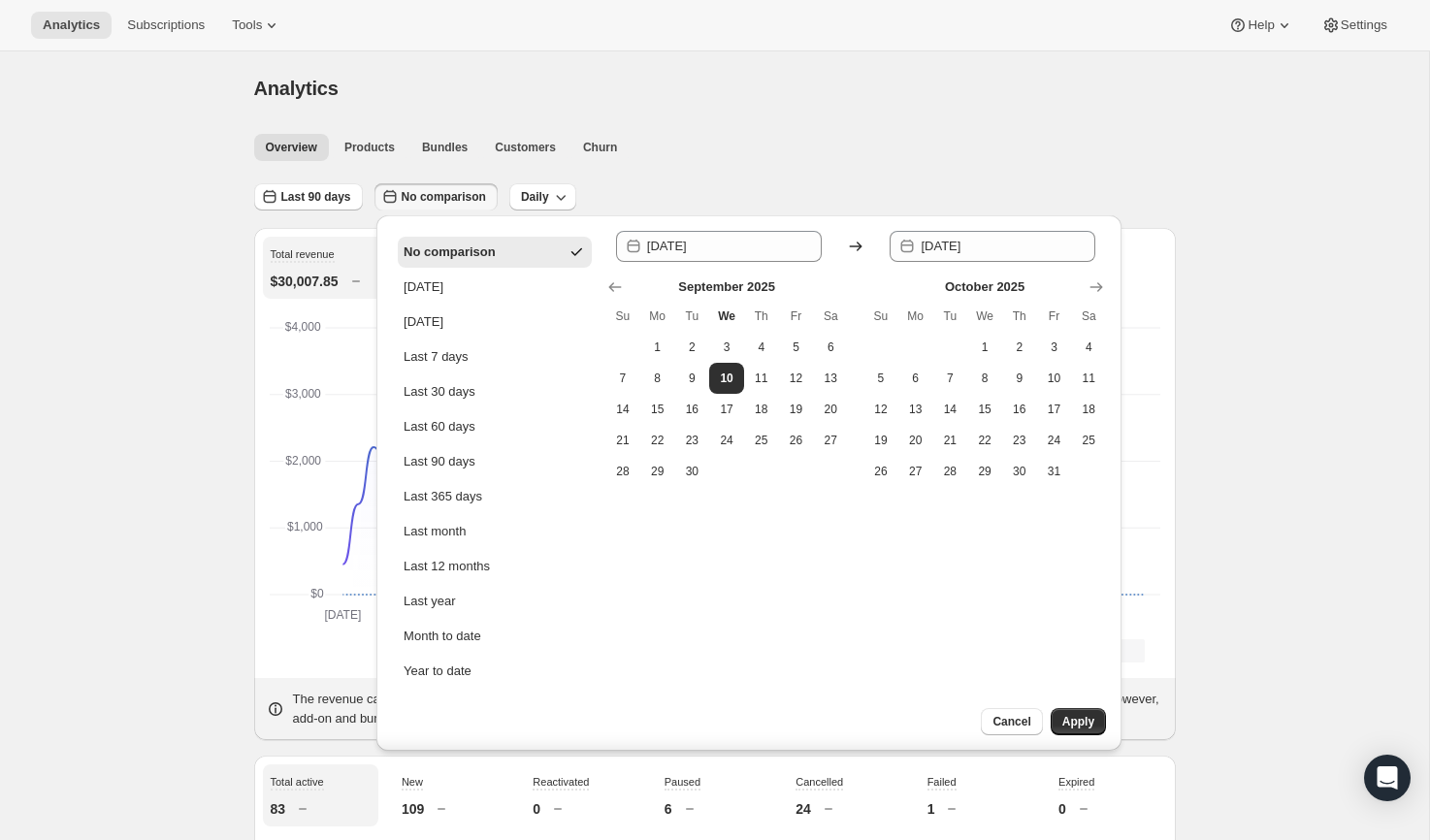
click at [896, 186] on div "Last 90 days No comparison Daily" at bounding box center [715, 190] width 921 height 45
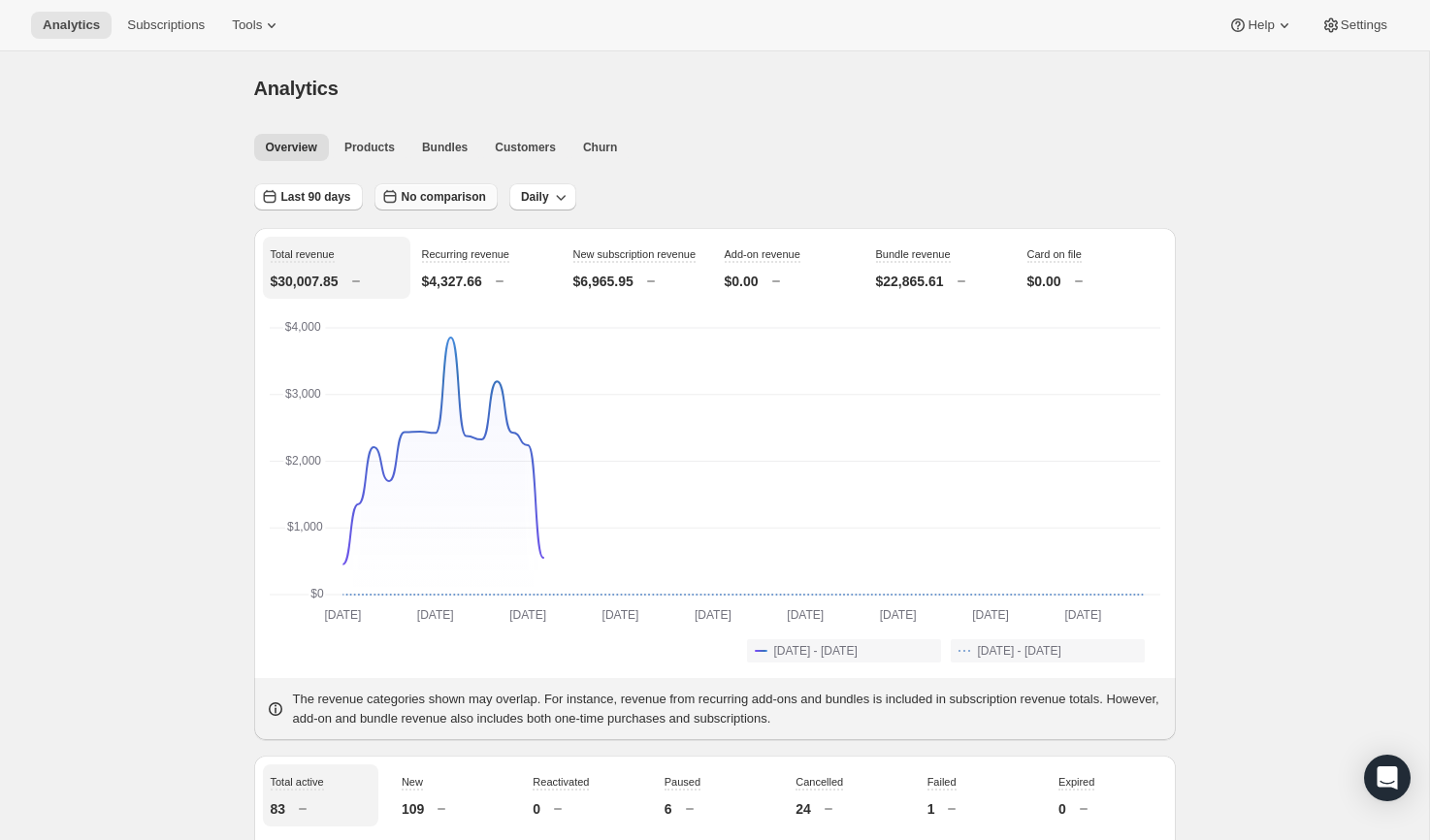
click at [454, 207] on button "No comparison" at bounding box center [436, 197] width 123 height 27
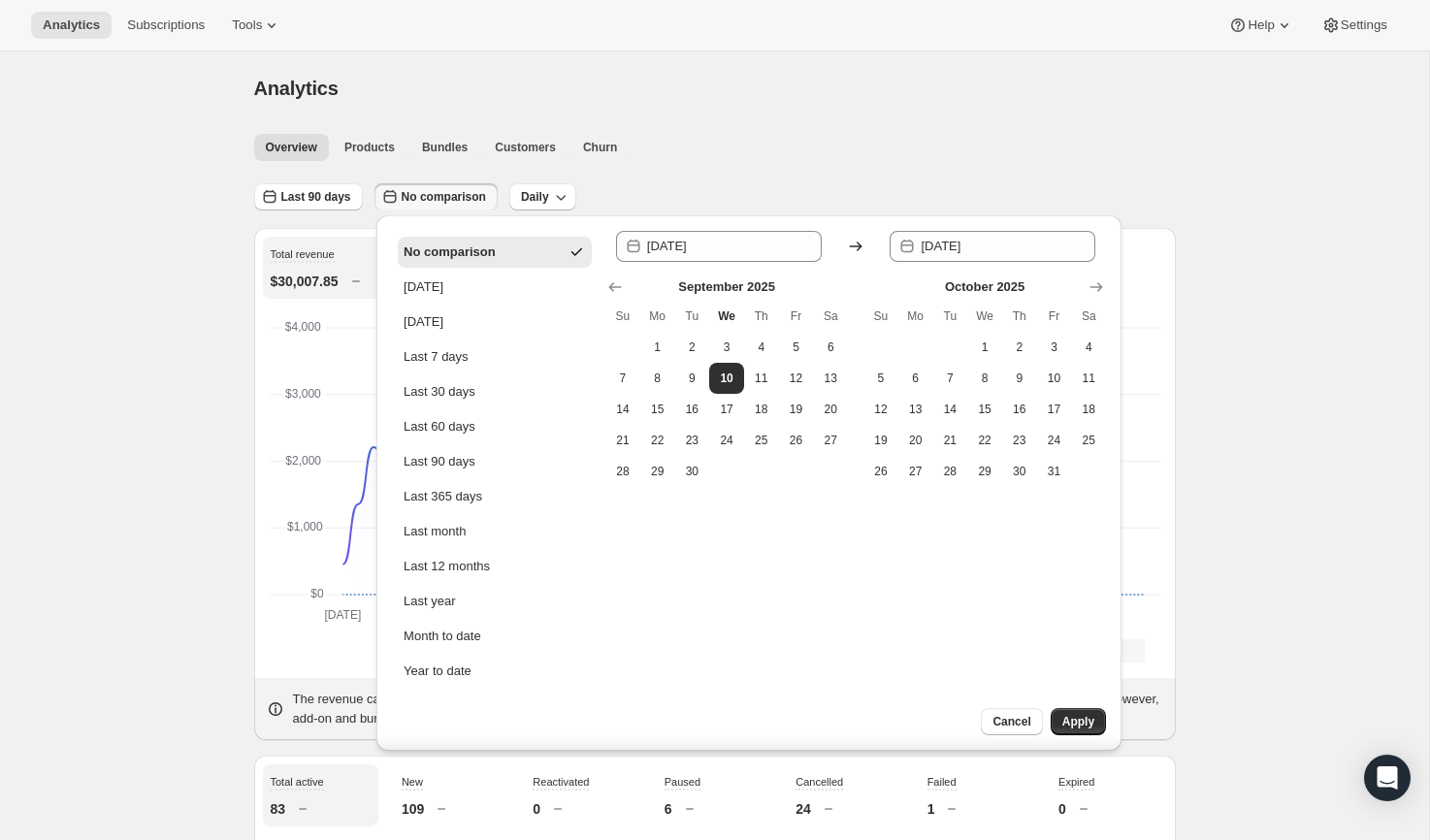
click at [454, 245] on div "No comparison" at bounding box center [450, 252] width 92 height 20
click at [314, 204] on button "Last 90 days" at bounding box center [308, 197] width 109 height 27
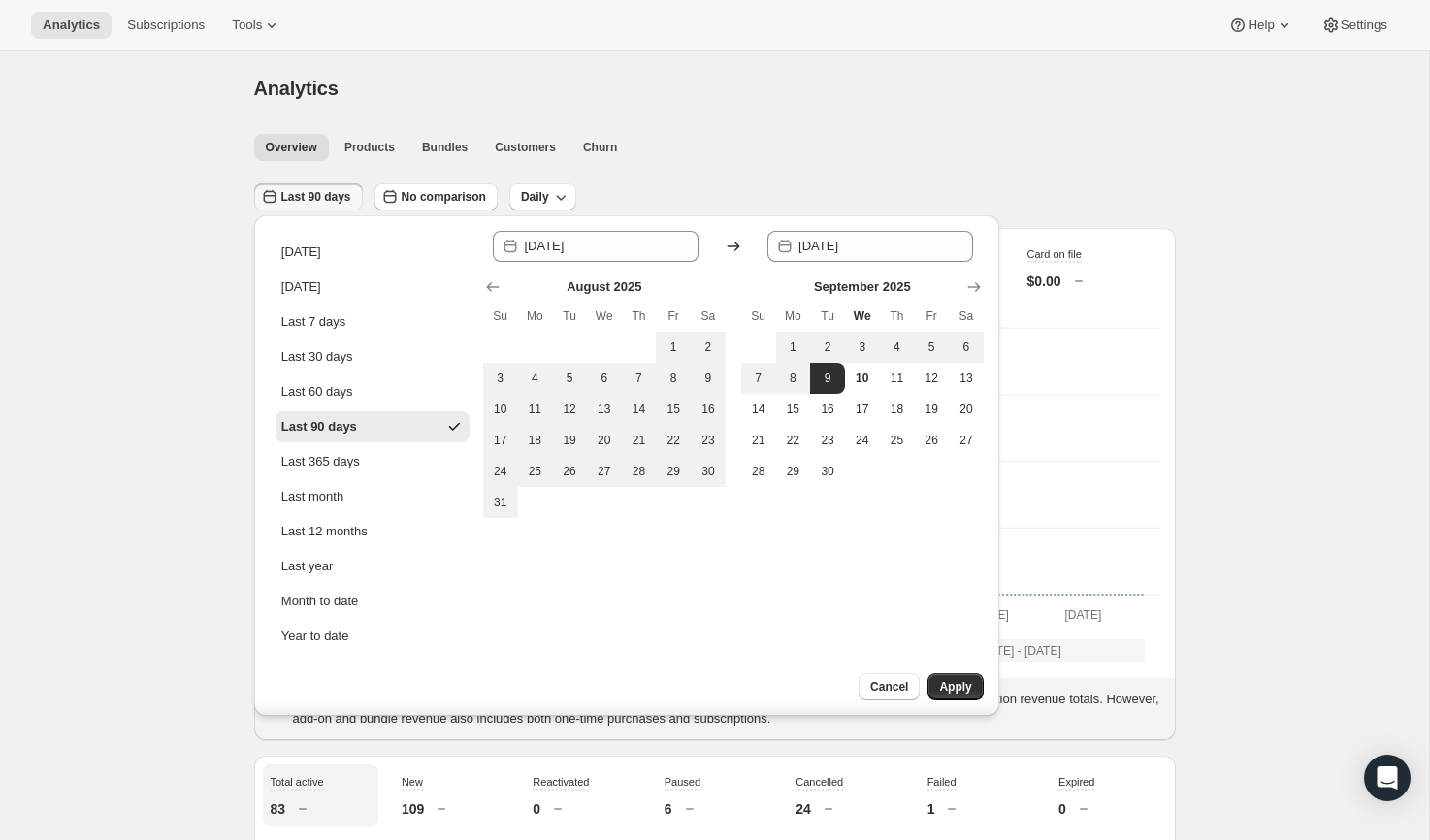
click at [338, 420] on div "Last 90 days" at bounding box center [319, 427] width 75 height 20
click at [983, 687] on button "Apply" at bounding box center [955, 687] width 55 height 27
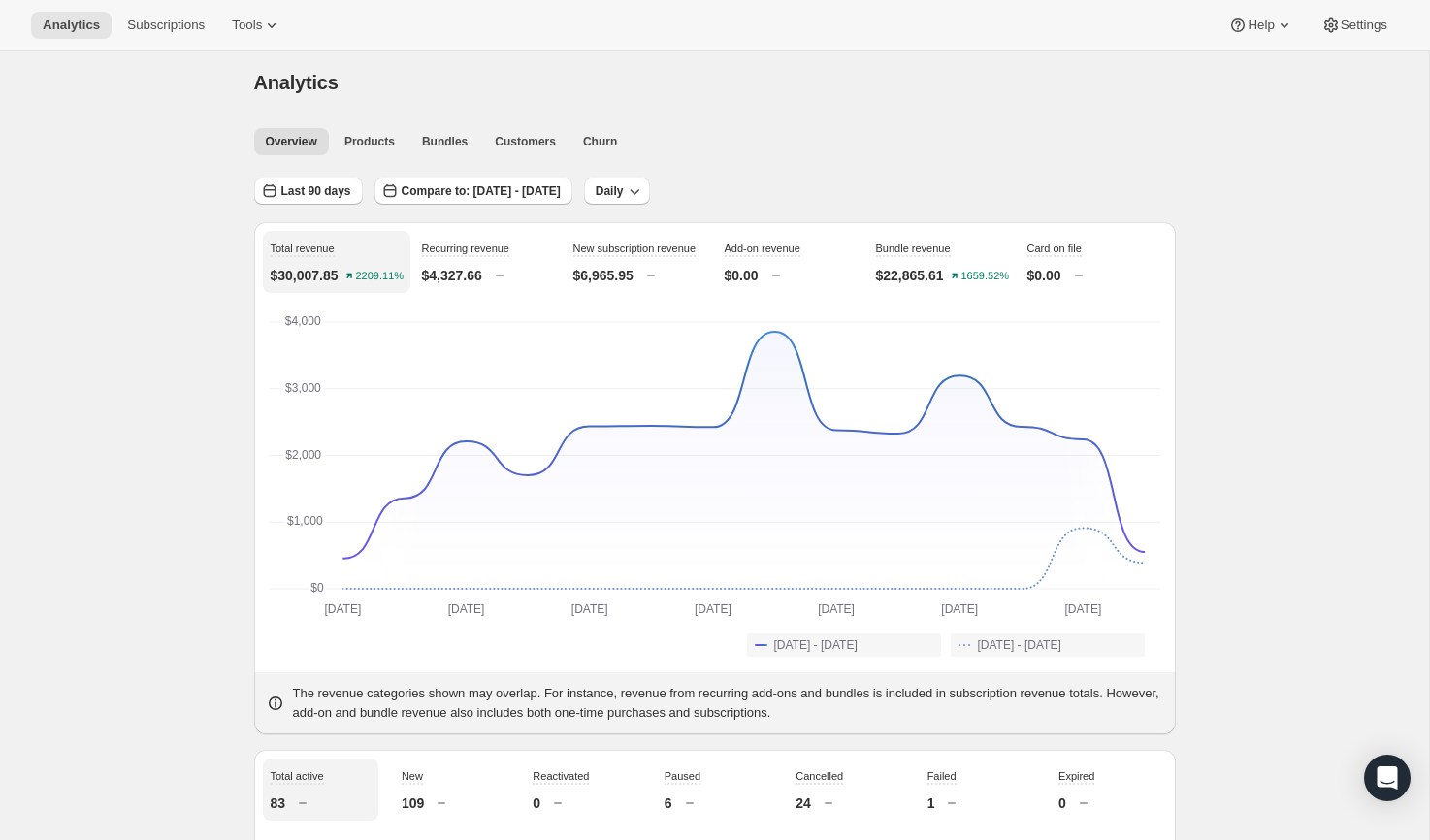
scroll to position [69, 0]
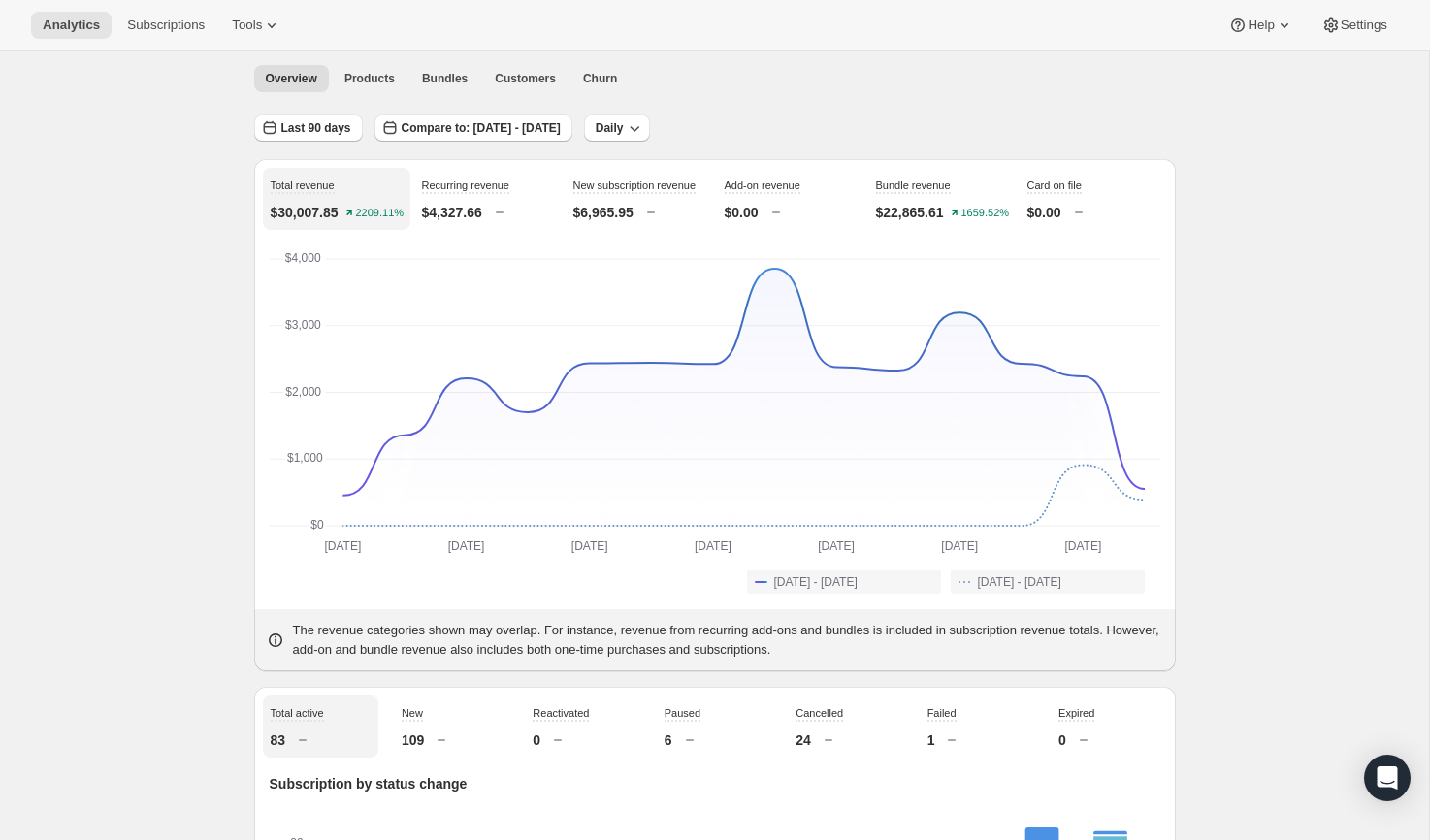
click at [1070, 107] on div "Last 90 days Compare to: Mar 14, 2025 - Jun 11, 2025 Daily" at bounding box center [715, 122] width 921 height 45
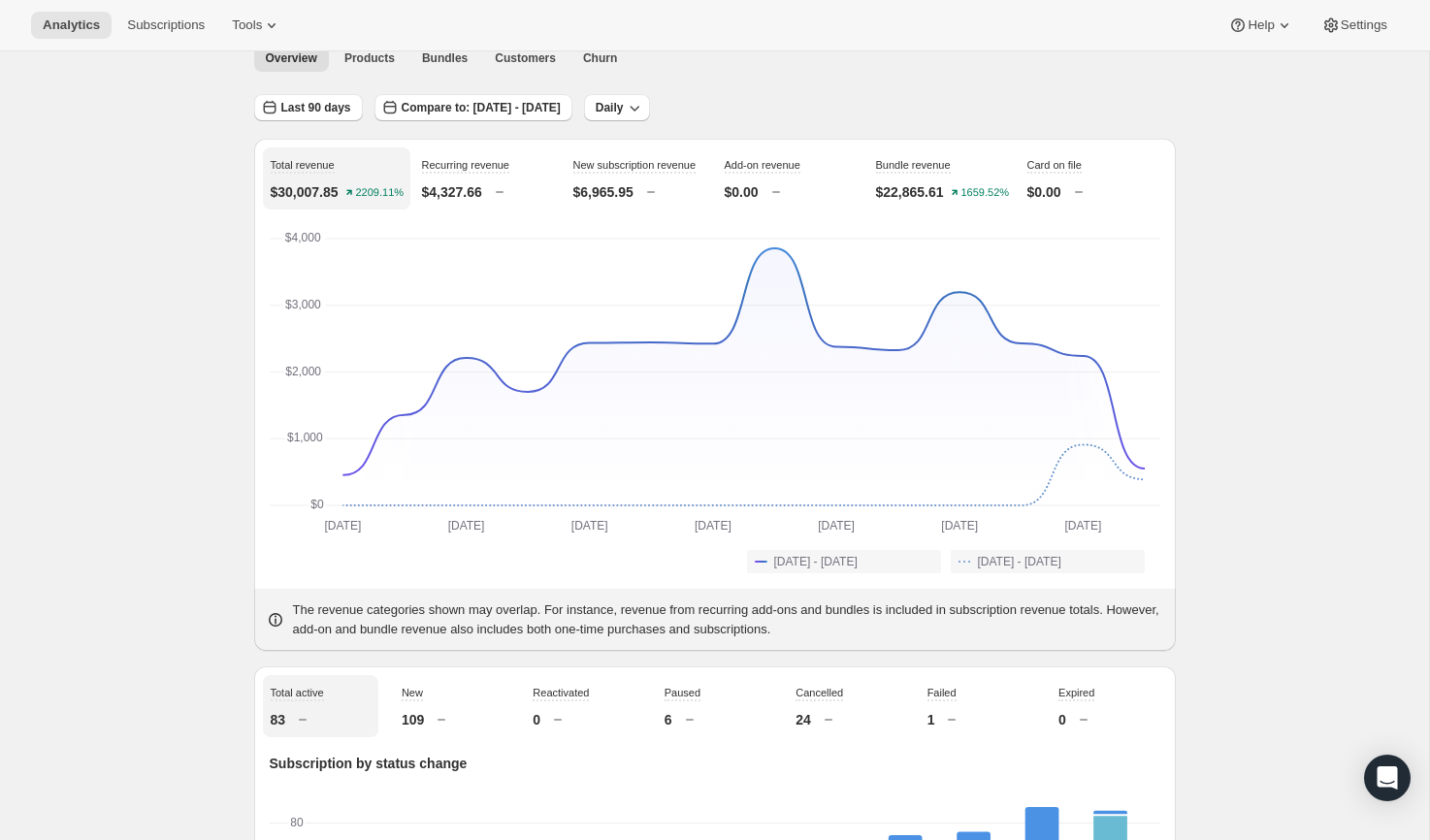
scroll to position [88, 0]
click at [442, 57] on span "Bundles" at bounding box center [445, 59] width 46 height 16
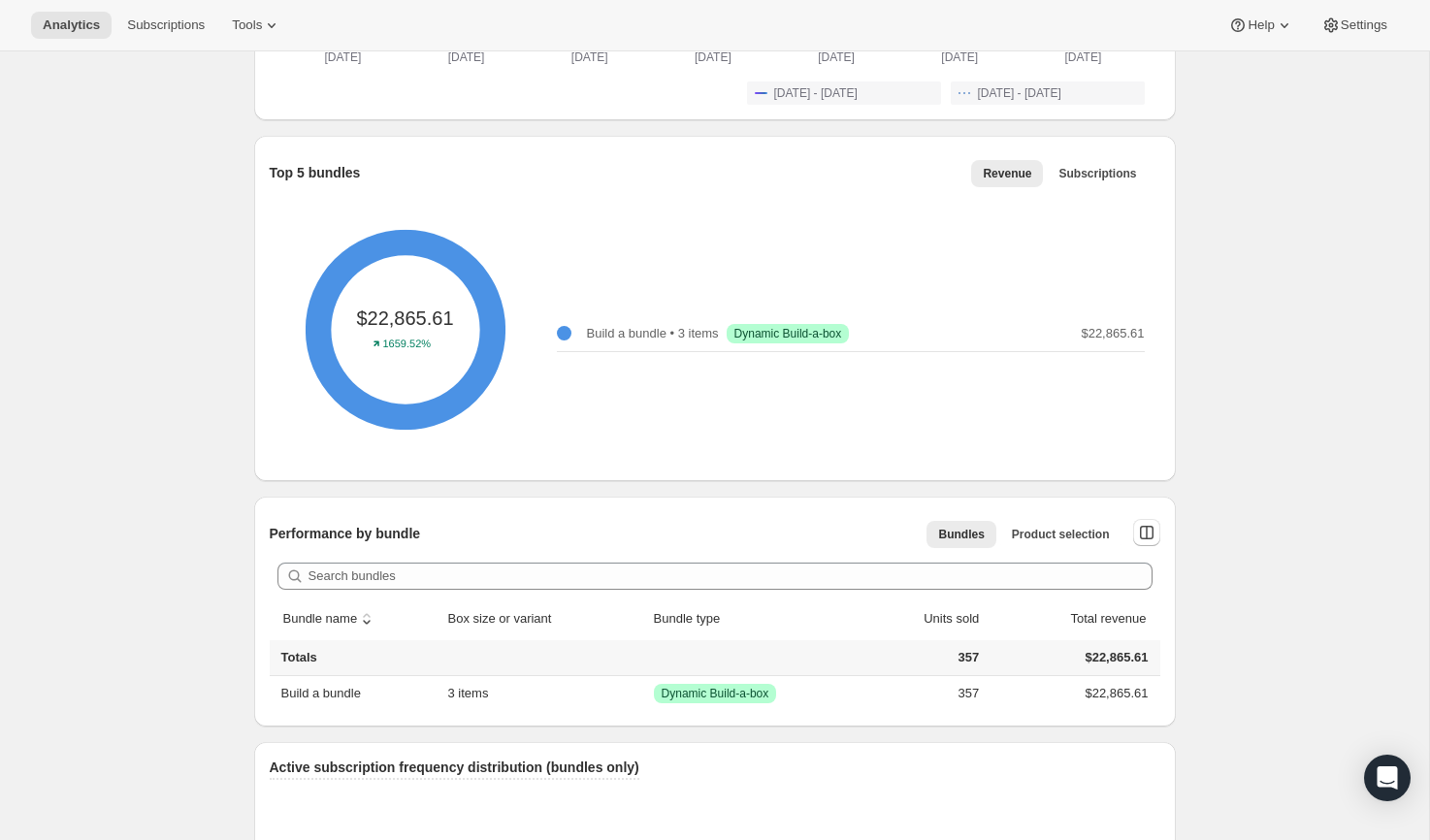
scroll to position [132, 0]
